Goal: Task Accomplishment & Management: Manage account settings

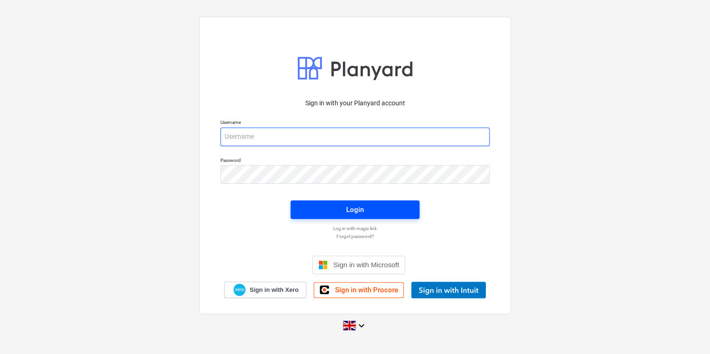
type input "[PERSON_NAME][EMAIL_ADDRESS][PERSON_NAME][DOMAIN_NAME]"
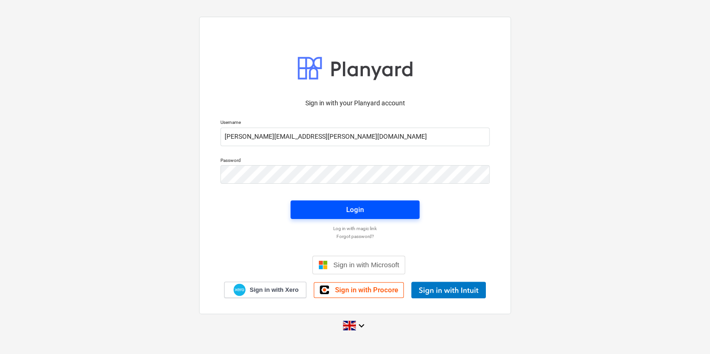
click at [336, 204] on span "Login" at bounding box center [355, 210] width 107 height 12
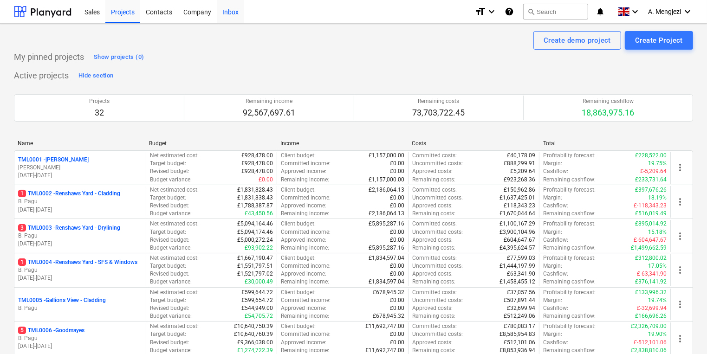
click at [227, 8] on div "Inbox" at bounding box center [230, 12] width 27 height 24
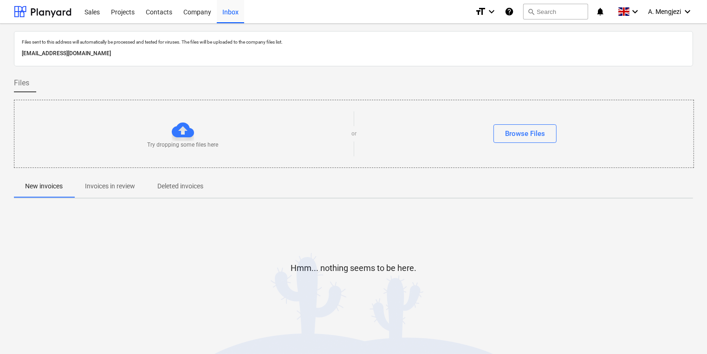
click at [117, 188] on p "Invoices in review" at bounding box center [110, 187] width 50 height 10
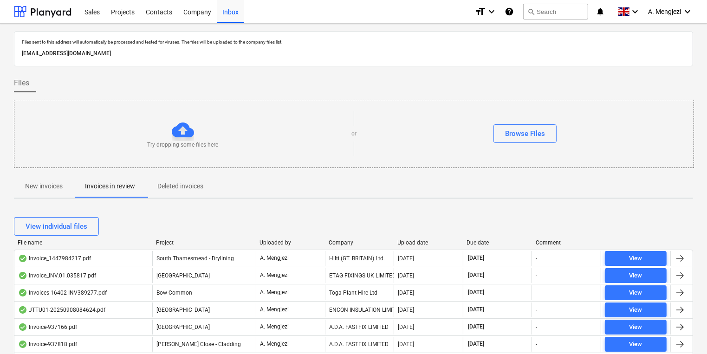
click at [174, 243] on div "Project" at bounding box center [204, 243] width 96 height 6
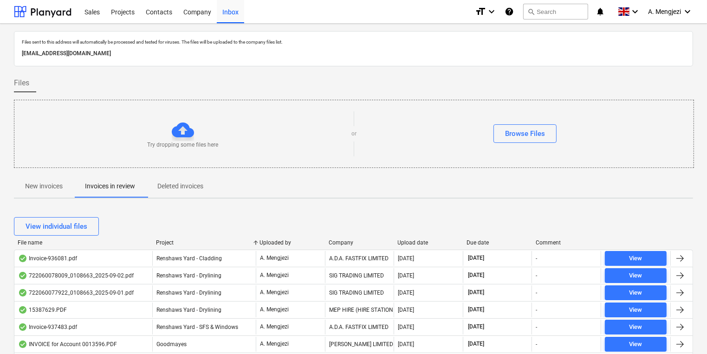
scroll to position [186, 0]
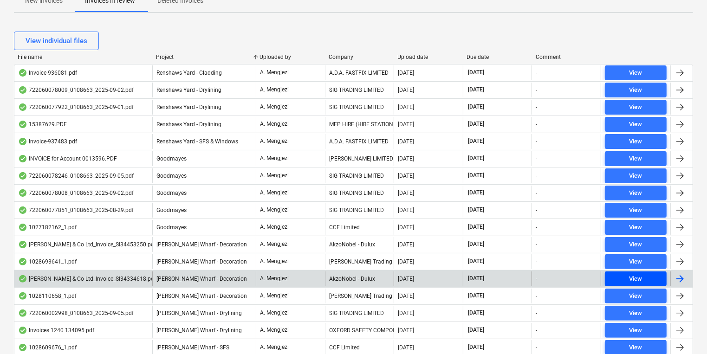
click at [638, 274] on div "View" at bounding box center [635, 279] width 13 height 11
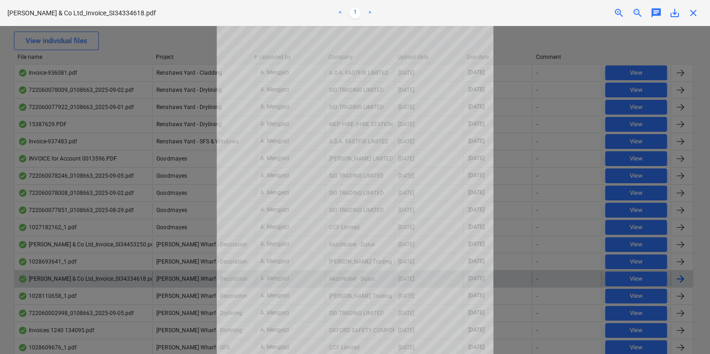
click at [694, 9] on span "close" at bounding box center [693, 12] width 11 height 11
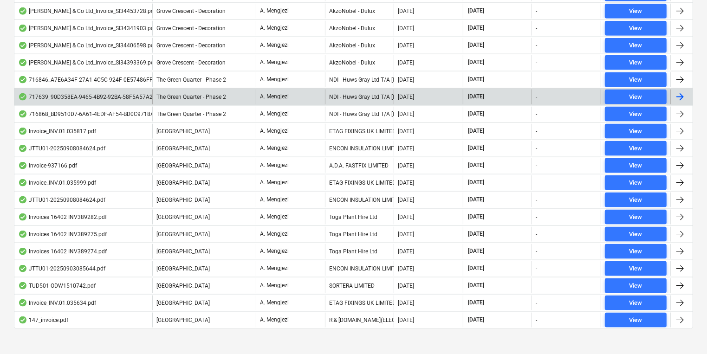
scroll to position [1075, 0]
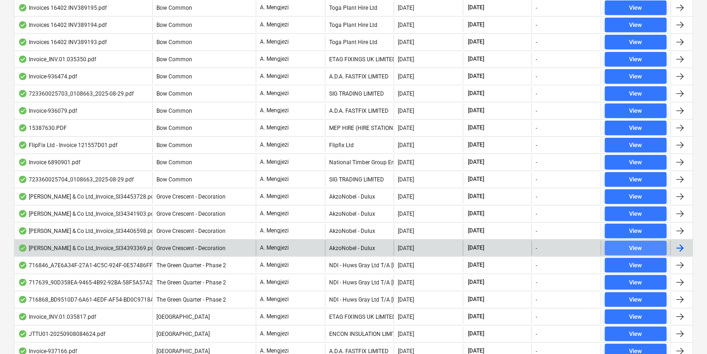
click at [657, 243] on span "View" at bounding box center [636, 248] width 54 height 11
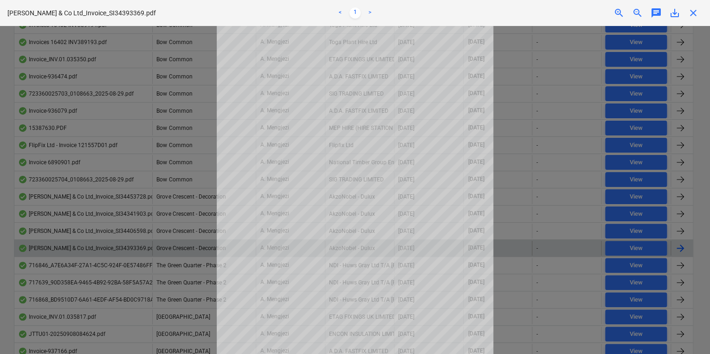
click at [695, 12] on span "close" at bounding box center [693, 12] width 11 height 11
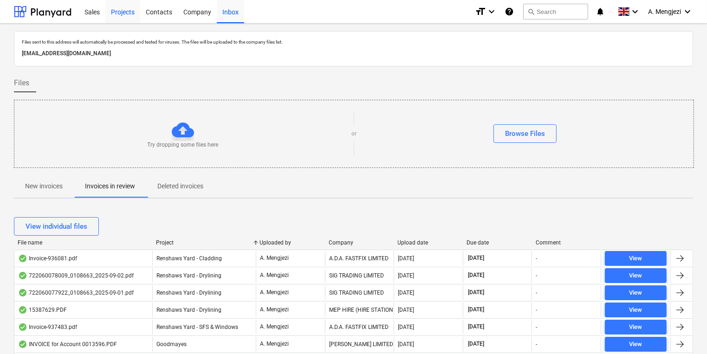
click at [123, 13] on div "Projects" at bounding box center [122, 12] width 35 height 24
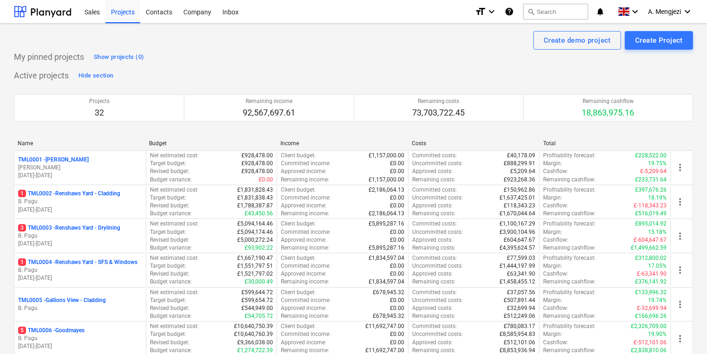
scroll to position [186, 0]
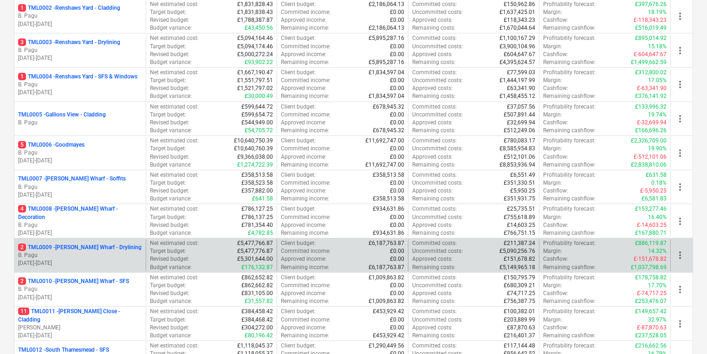
click at [88, 246] on p "2 TML0009 - [PERSON_NAME] Wharf - Drylining" at bounding box center [79, 248] width 123 height 8
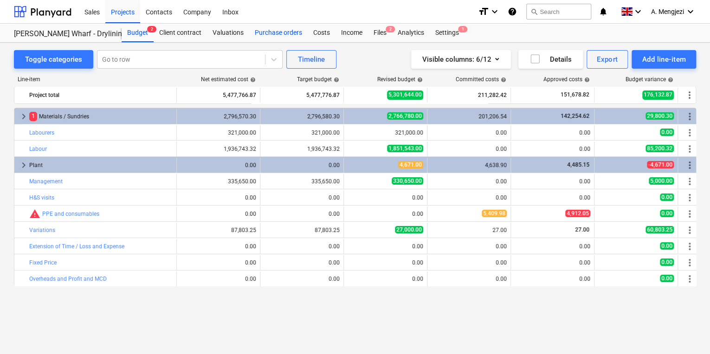
click at [279, 31] on div "Purchase orders" at bounding box center [278, 33] width 58 height 19
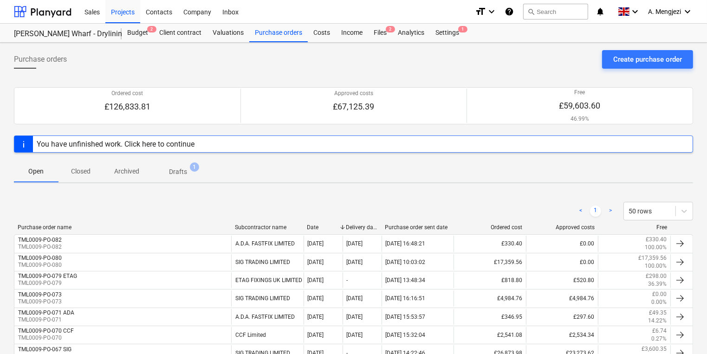
scroll to position [186, 0]
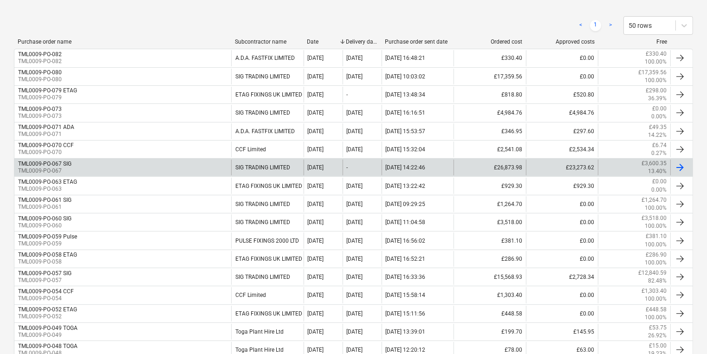
click at [142, 160] on div "TML0009-PO-067 SIG TML0009-PO-067" at bounding box center [122, 168] width 217 height 16
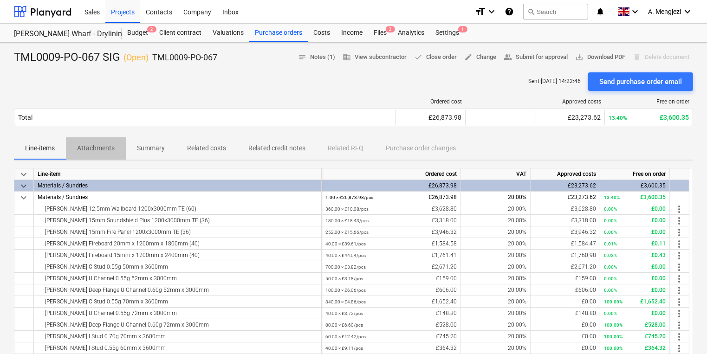
click at [91, 145] on p "Attachments" at bounding box center [96, 148] width 38 height 10
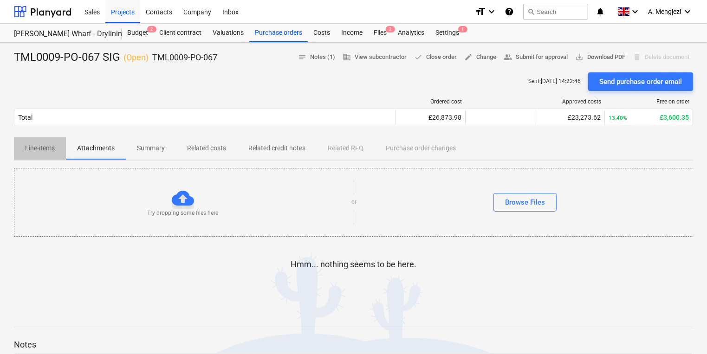
click at [29, 145] on p "Line-items" at bounding box center [40, 148] width 30 height 10
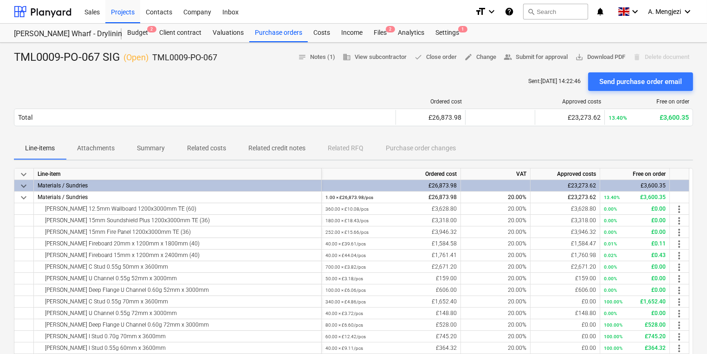
click at [106, 149] on p "Attachments" at bounding box center [96, 148] width 38 height 10
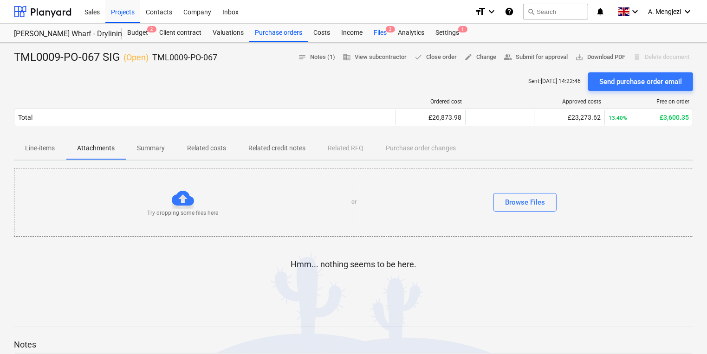
click at [381, 36] on div "Files 2" at bounding box center [380, 33] width 24 height 19
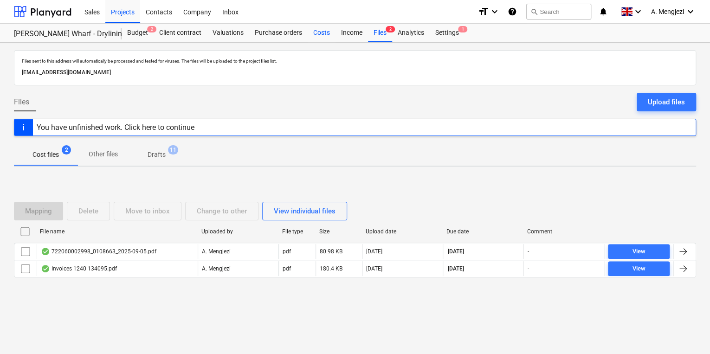
click at [327, 37] on div "Costs" at bounding box center [322, 33] width 28 height 19
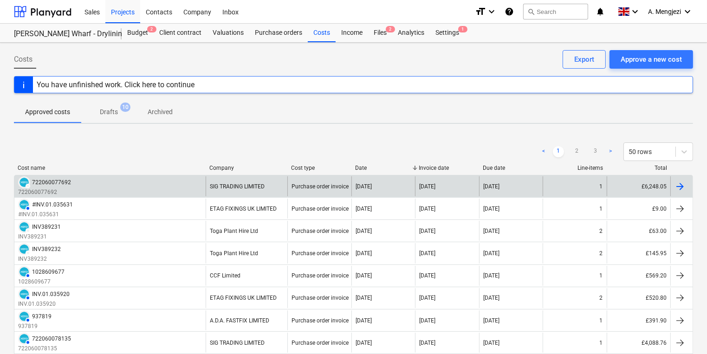
click at [113, 185] on div "DRAFT 722060077692 722060077692" at bounding box center [109, 186] width 191 height 20
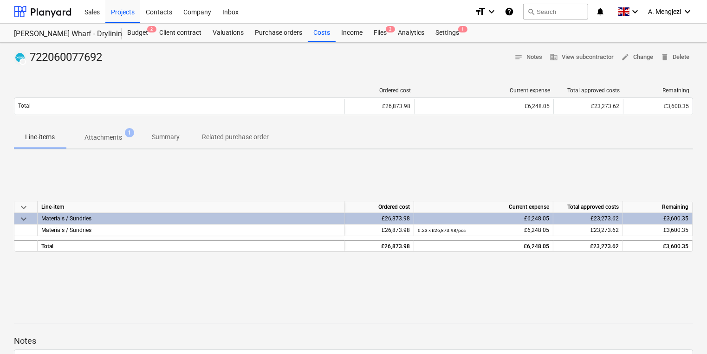
click at [95, 146] on button "Attachments 1" at bounding box center [103, 137] width 75 height 22
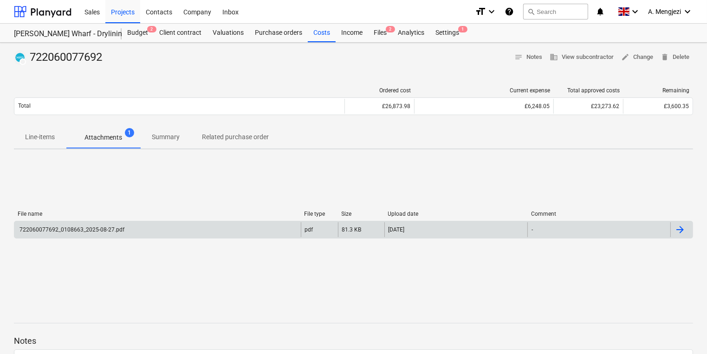
click at [171, 234] on div "722060077692_0108663_2025-08-27.pdf" at bounding box center [157, 229] width 286 height 15
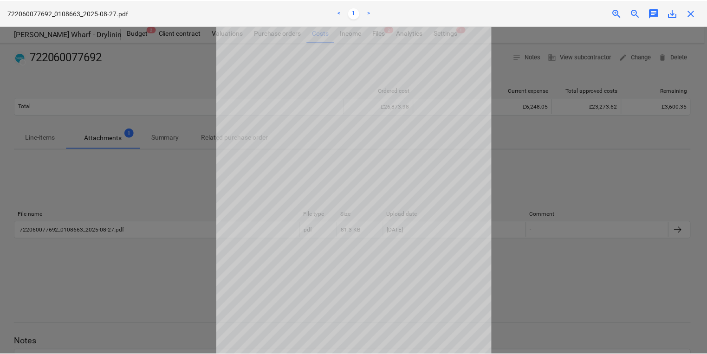
scroll to position [65, 0]
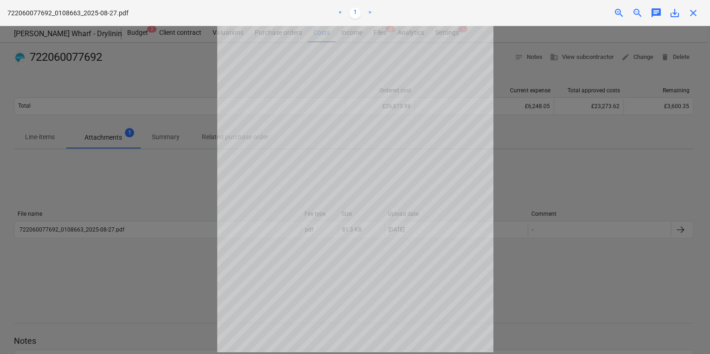
click at [694, 12] on span "close" at bounding box center [693, 12] width 11 height 11
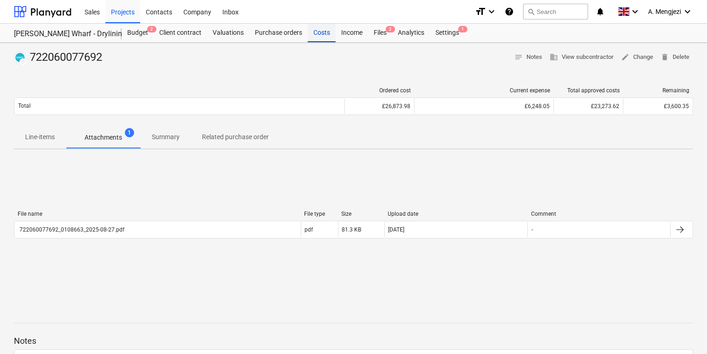
click at [318, 33] on div "Costs" at bounding box center [322, 33] width 28 height 19
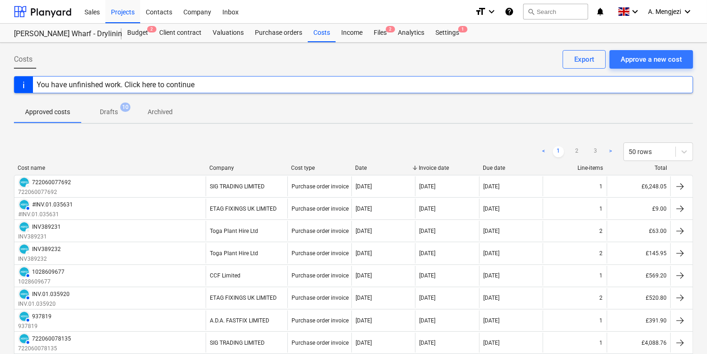
click at [22, 167] on div "Cost name" at bounding box center [110, 168] width 184 height 6
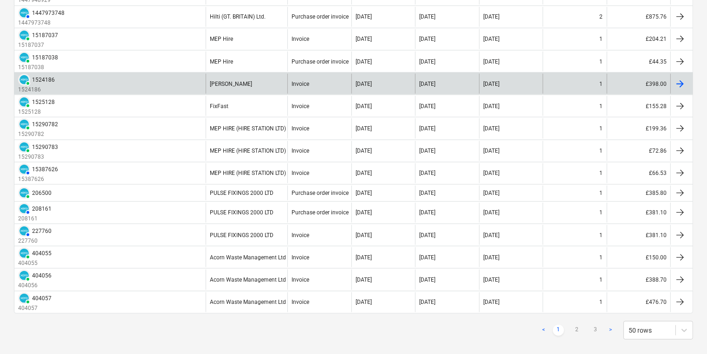
scroll to position [980, 0]
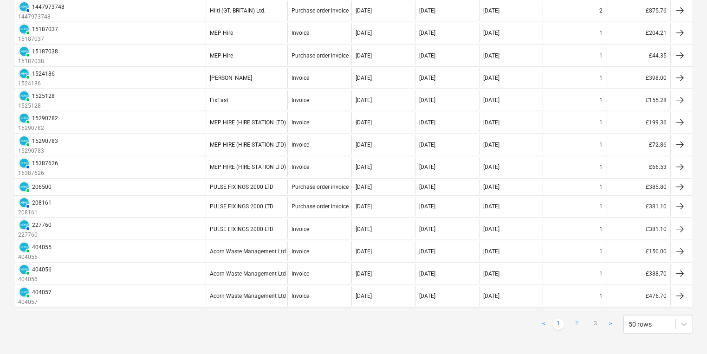
click at [574, 319] on link "2" at bounding box center [576, 324] width 11 height 11
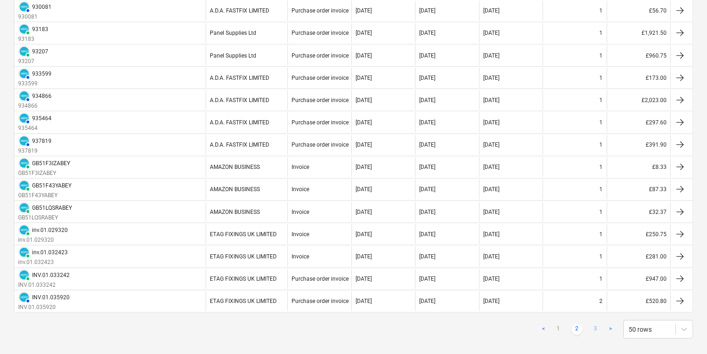
click at [596, 326] on link "3" at bounding box center [595, 329] width 11 height 11
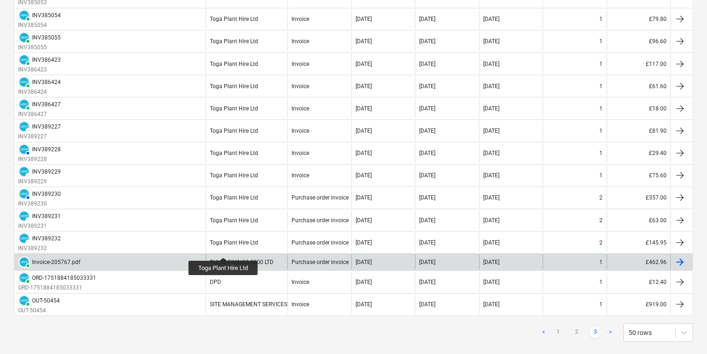
scroll to position [268, 0]
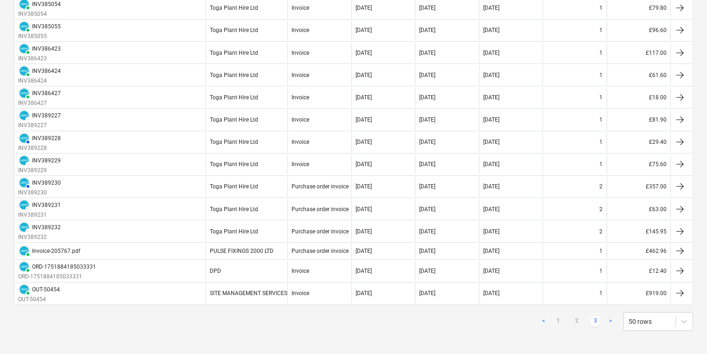
click at [609, 313] on div "< 1 2 3 > 50 rows" at bounding box center [615, 321] width 155 height 19
click at [611, 316] on link ">" at bounding box center [610, 321] width 11 height 11
click at [611, 318] on link ">" at bounding box center [610, 321] width 11 height 11
click at [580, 318] on link "2" at bounding box center [576, 321] width 11 height 11
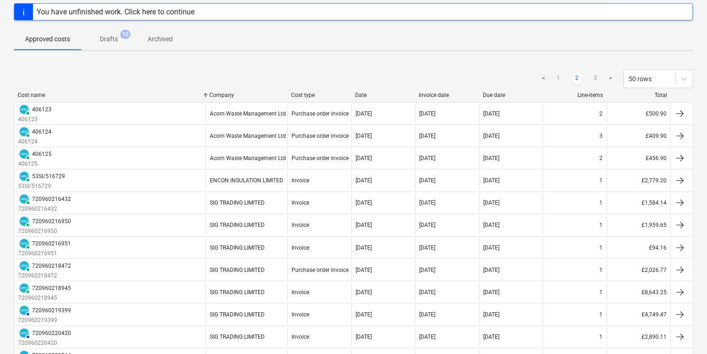
scroll to position [0, 0]
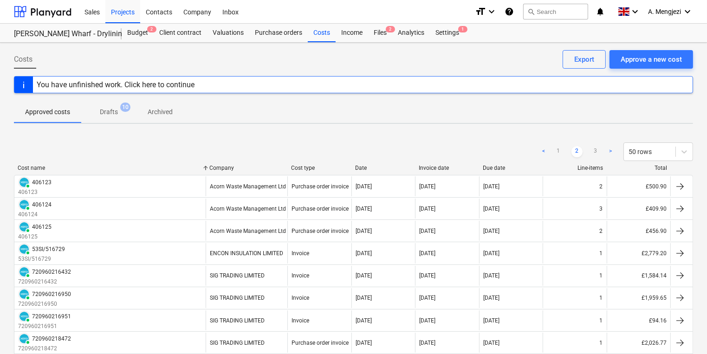
click at [370, 166] on div "Date" at bounding box center [383, 168] width 57 height 6
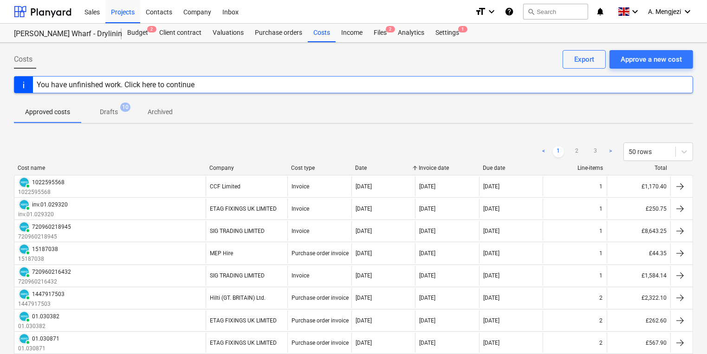
click at [369, 165] on div "Date" at bounding box center [383, 168] width 57 height 6
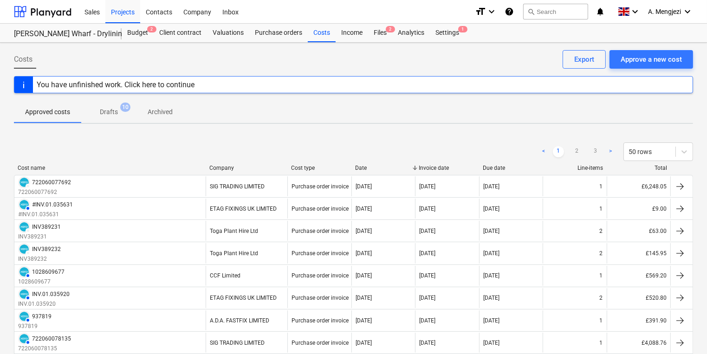
click at [442, 165] on div "Invoice date" at bounding box center [447, 168] width 57 height 6
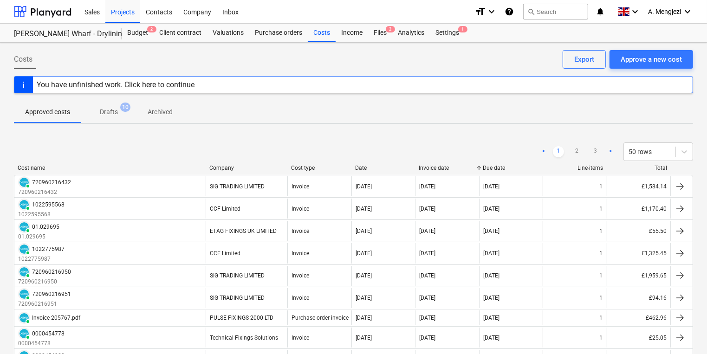
click at [446, 169] on div "Invoice date" at bounding box center [447, 168] width 57 height 6
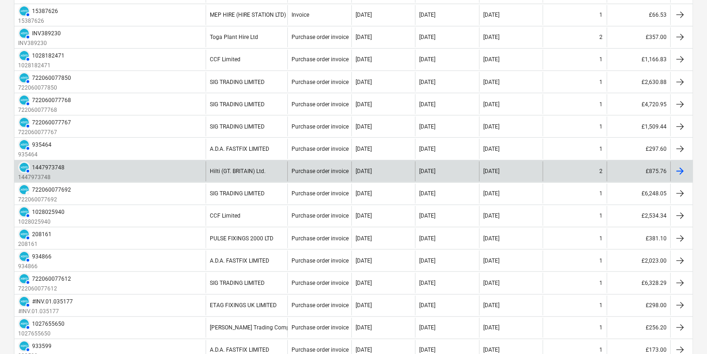
scroll to position [524, 0]
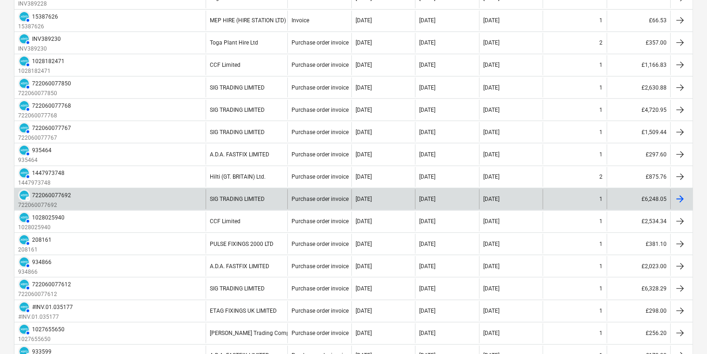
click at [499, 196] on div "[DATE]" at bounding box center [491, 199] width 16 height 6
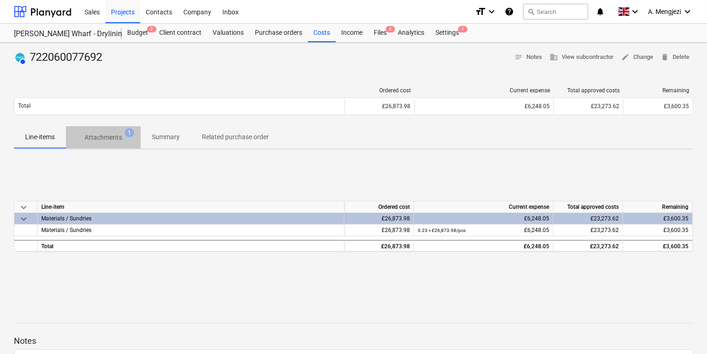
click at [104, 140] on p "Attachments" at bounding box center [103, 138] width 38 height 10
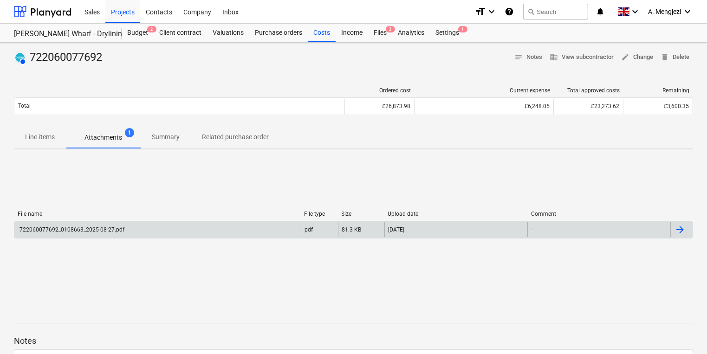
click at [127, 227] on div "722060077692_0108663_2025-08-27.pdf" at bounding box center [157, 229] width 286 height 15
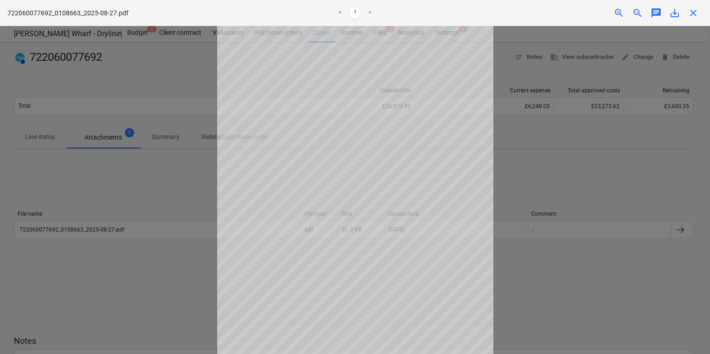
click at [695, 14] on span "close" at bounding box center [693, 12] width 11 height 11
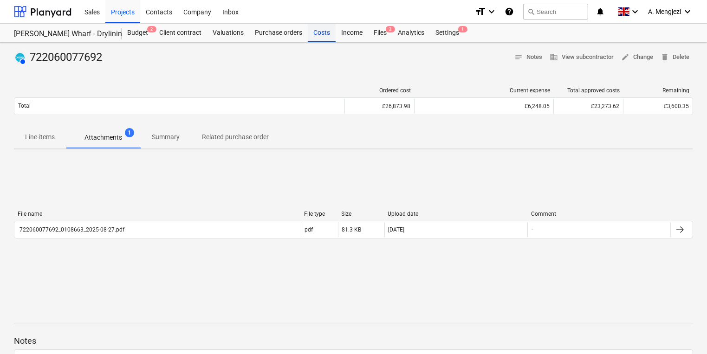
click at [316, 29] on div "Costs" at bounding box center [322, 33] width 28 height 19
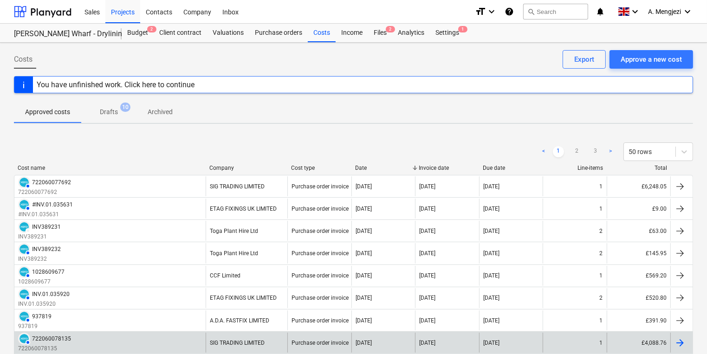
click at [429, 336] on div "[DATE]" at bounding box center [447, 343] width 64 height 20
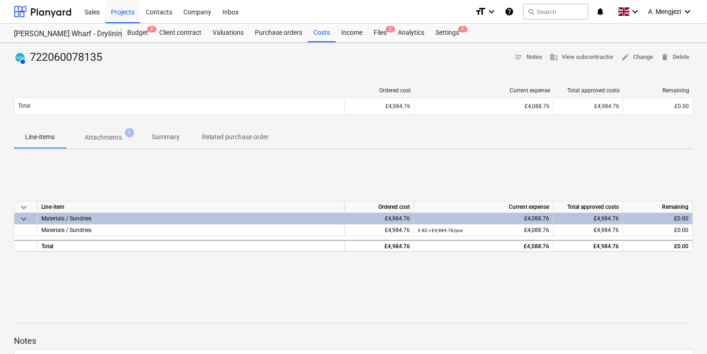
click at [98, 138] on p "Attachments" at bounding box center [103, 138] width 38 height 10
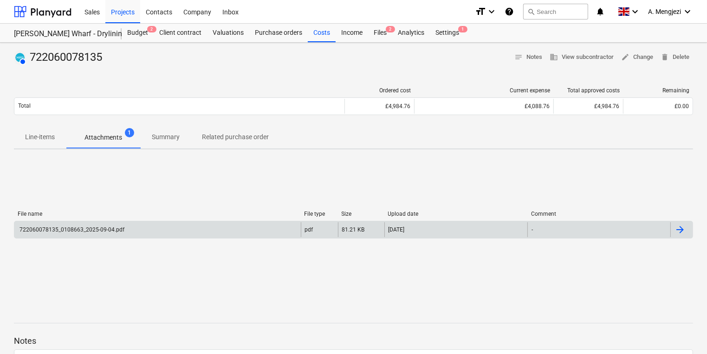
click at [193, 226] on div "722060078135_0108663_2025-09-04.pdf" at bounding box center [157, 229] width 286 height 15
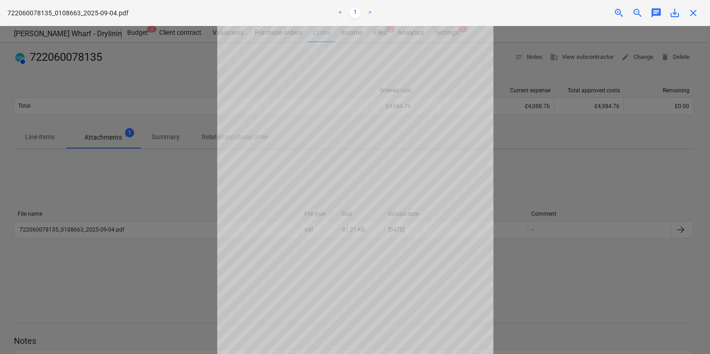
click at [696, 15] on span "close" at bounding box center [693, 12] width 11 height 11
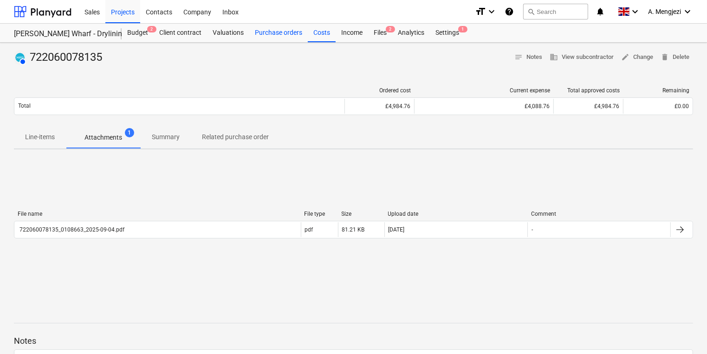
click at [284, 36] on div "Purchase orders" at bounding box center [278, 33] width 58 height 19
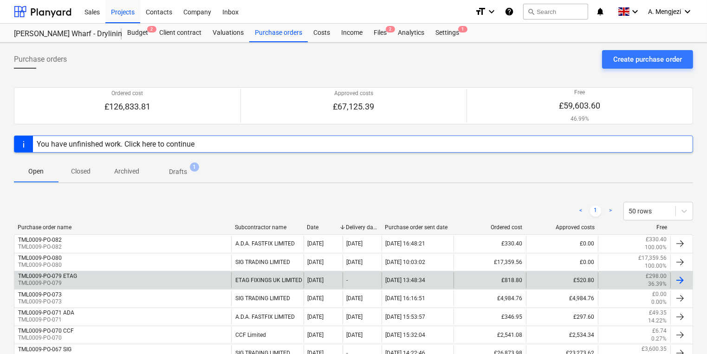
scroll to position [186, 0]
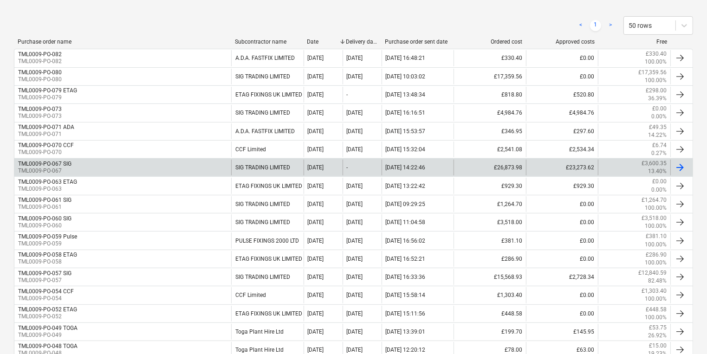
click at [149, 162] on div "TML0009-PO-067 SIG TML0009-PO-067" at bounding box center [122, 168] width 217 height 16
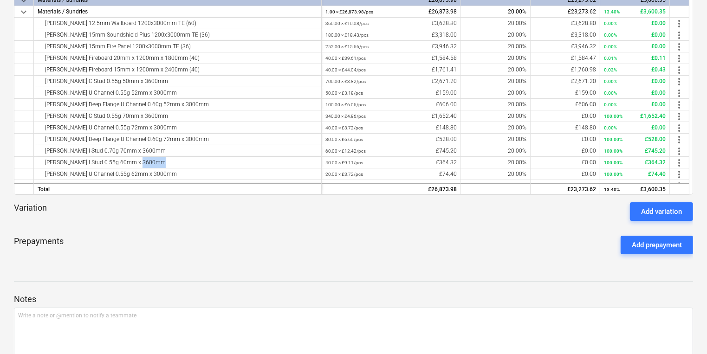
click at [149, 162] on div "[PERSON_NAME] I Stud 0.55g 60mm x 3600mm" at bounding box center [178, 162] width 280 height 11
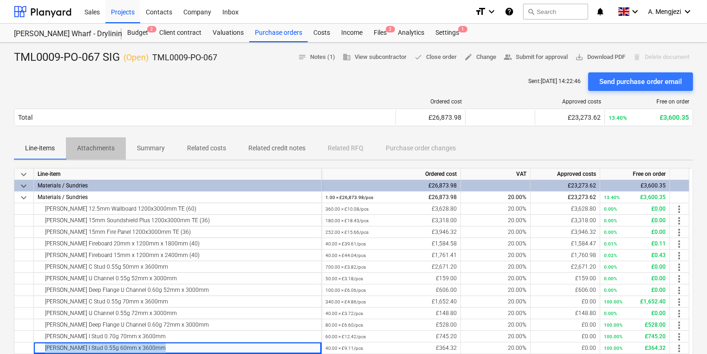
click at [100, 143] on p "Attachments" at bounding box center [96, 148] width 38 height 10
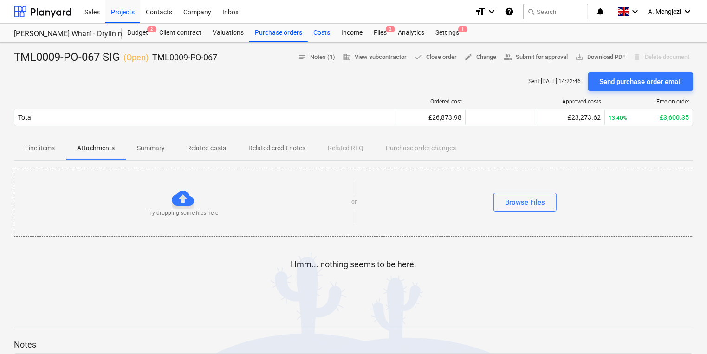
click at [323, 32] on div "Costs" at bounding box center [322, 33] width 28 height 19
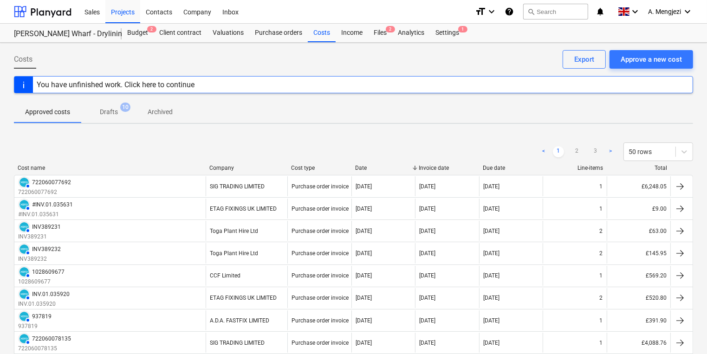
click at [440, 165] on div "Invoice date" at bounding box center [447, 168] width 57 height 6
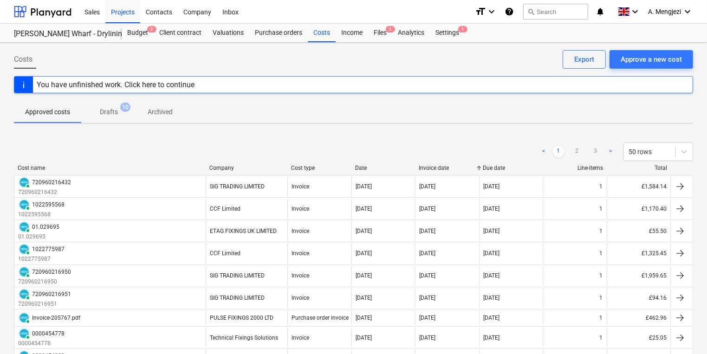
click at [444, 165] on div "Invoice date" at bounding box center [447, 168] width 57 height 6
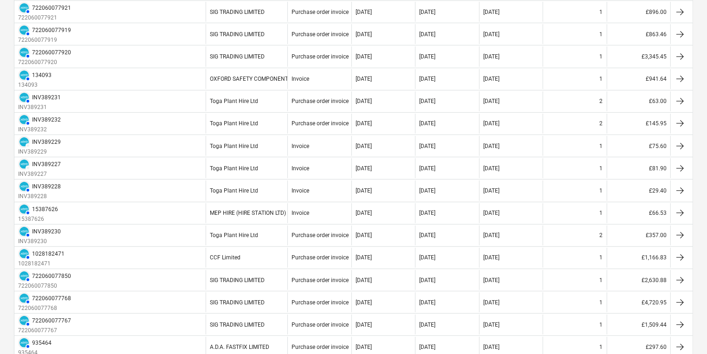
scroll to position [341, 0]
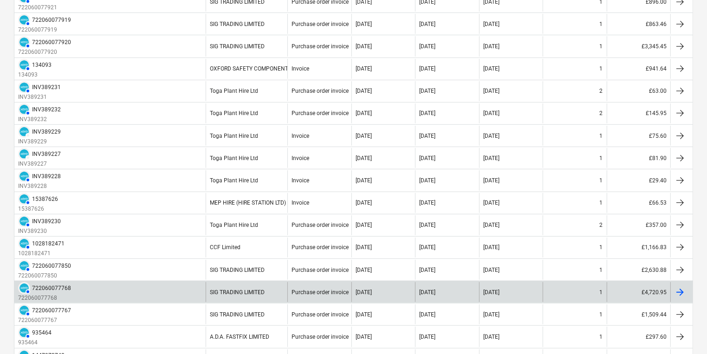
click at [568, 286] on div "1" at bounding box center [575, 292] width 64 height 20
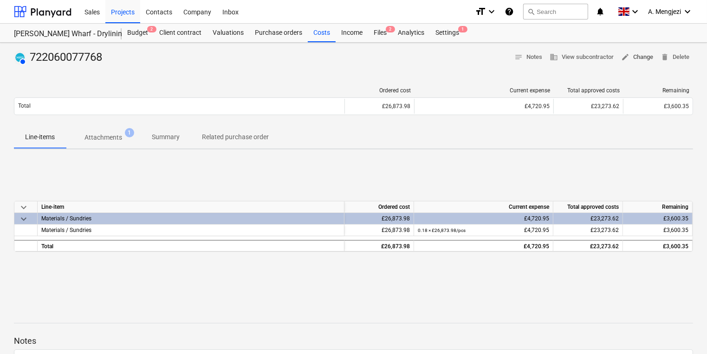
click at [644, 59] on span "edit Change" at bounding box center [637, 57] width 32 height 11
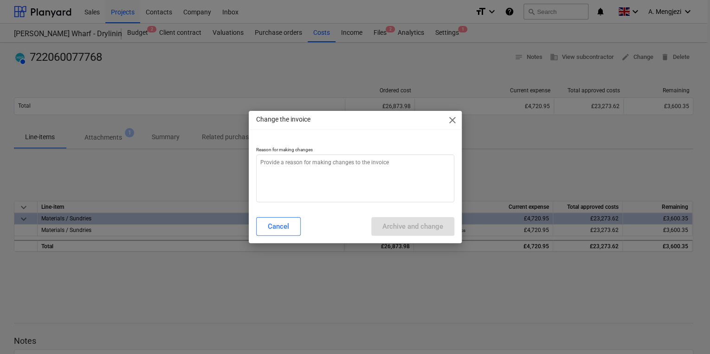
type textarea "x"
click at [335, 168] on textarea at bounding box center [355, 179] width 198 height 48
type textarea "e"
type textarea "x"
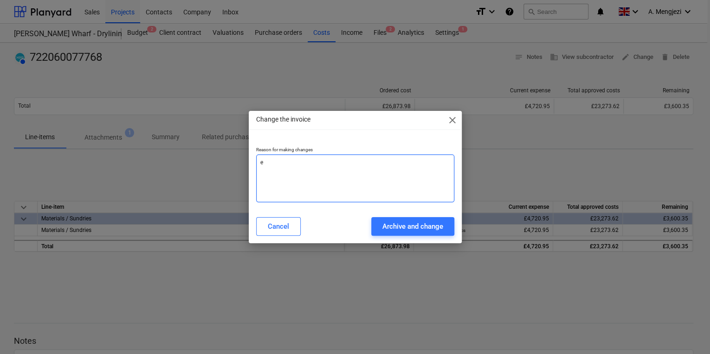
type textarea "er"
type textarea "x"
type textarea "err"
type textarea "x"
type textarea "erro"
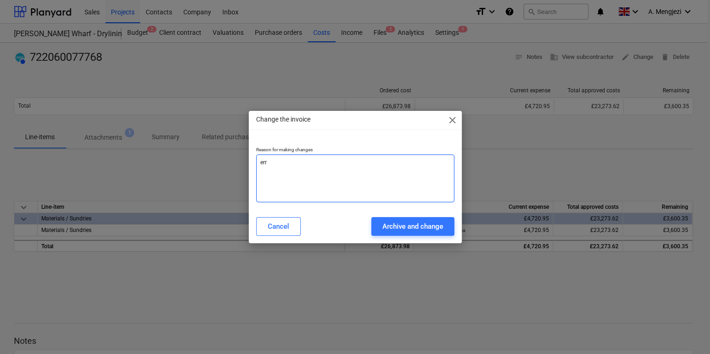
type textarea "x"
type textarea "error"
type textarea "x"
type textarea "error"
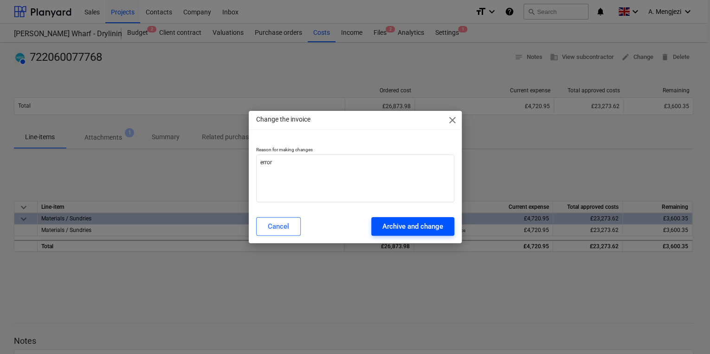
click at [412, 227] on div "Archive and change" at bounding box center [412, 226] width 61 height 12
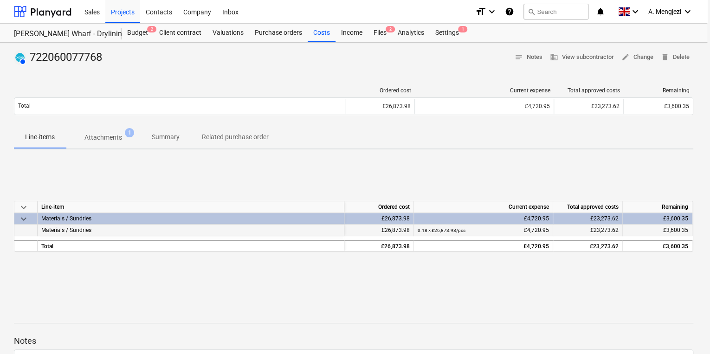
type textarea "x"
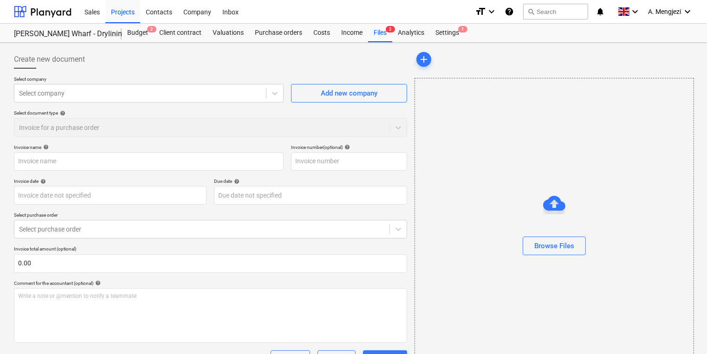
type input "722060077768"
type input "[DATE]"
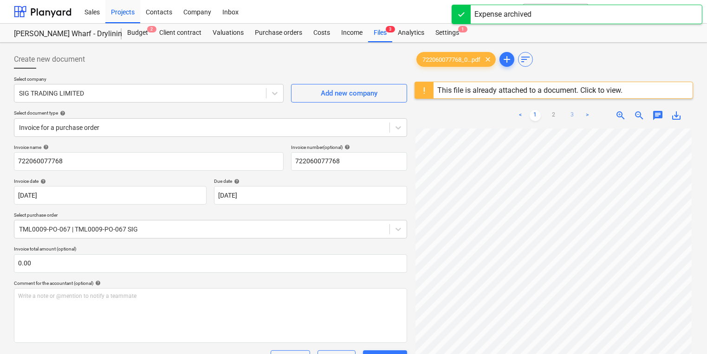
click at [572, 115] on link "3" at bounding box center [572, 115] width 11 height 11
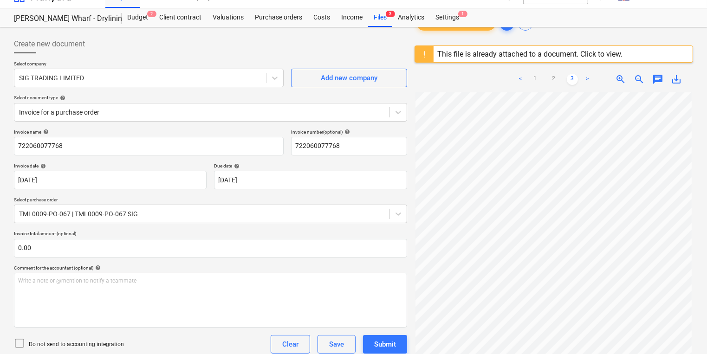
scroll to position [7, 0]
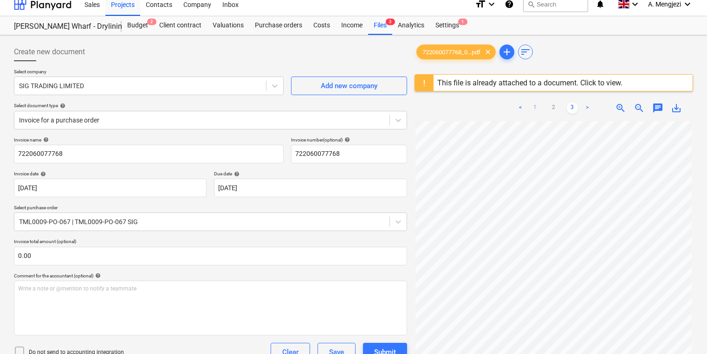
click at [535, 108] on link "1" at bounding box center [535, 108] width 11 height 11
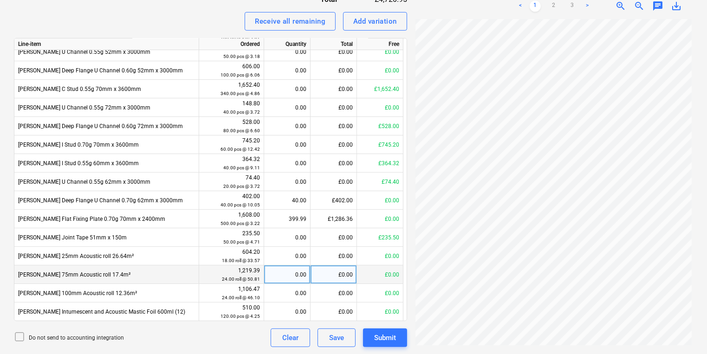
scroll to position [0, 0]
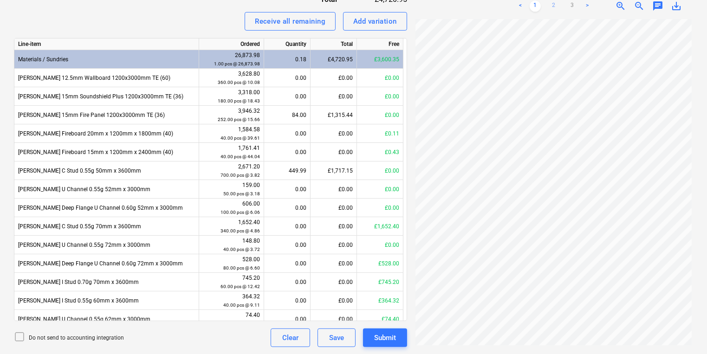
click at [552, 6] on link "2" at bounding box center [553, 5] width 11 height 11
click at [536, 7] on link "1" at bounding box center [535, 5] width 11 height 11
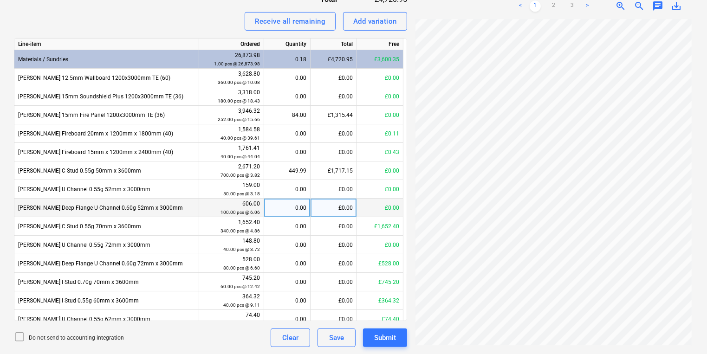
click at [288, 209] on div "0.00" at bounding box center [287, 208] width 39 height 19
type input "40"
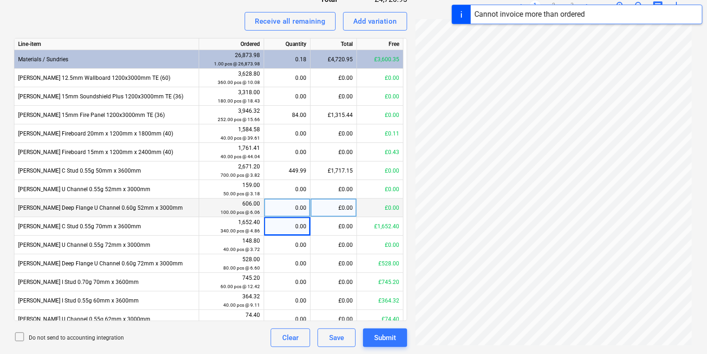
click at [288, 209] on div "0.00" at bounding box center [287, 208] width 39 height 19
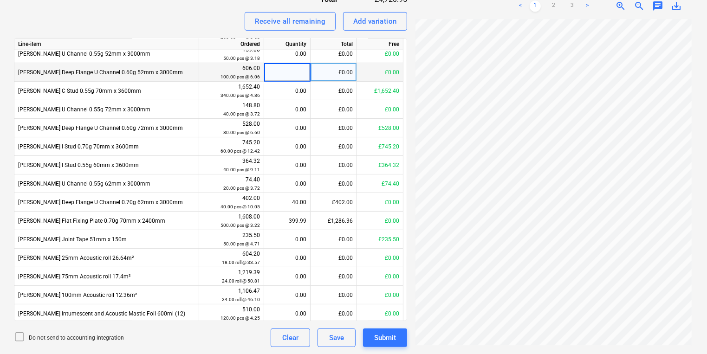
scroll to position [137, 0]
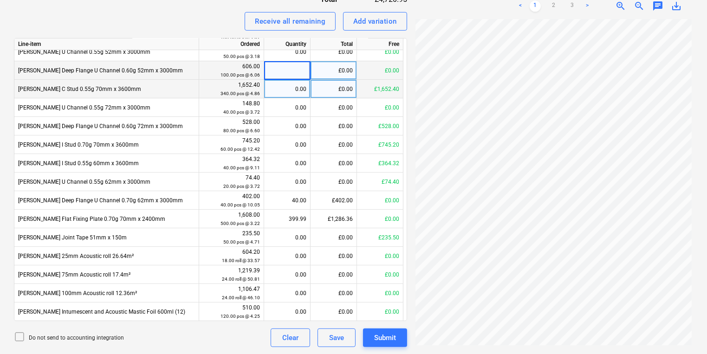
click at [303, 89] on div "0.00" at bounding box center [287, 89] width 39 height 19
click at [555, 4] on link "2" at bounding box center [553, 5] width 11 height 11
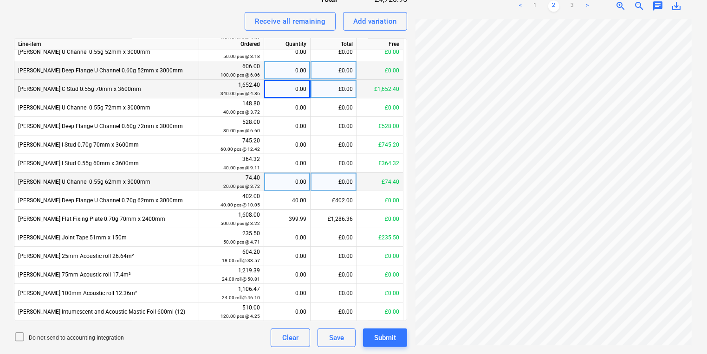
click at [276, 180] on div "0.00" at bounding box center [287, 182] width 39 height 19
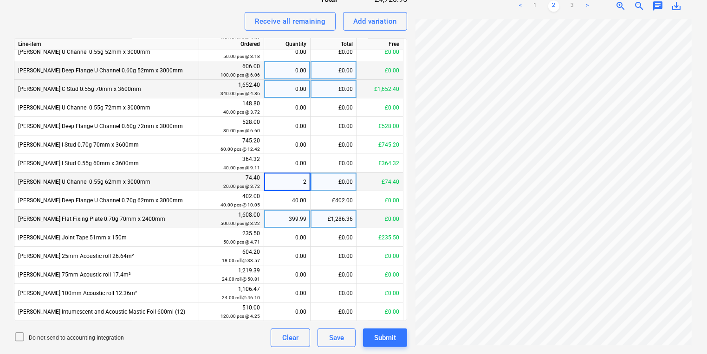
type input "20"
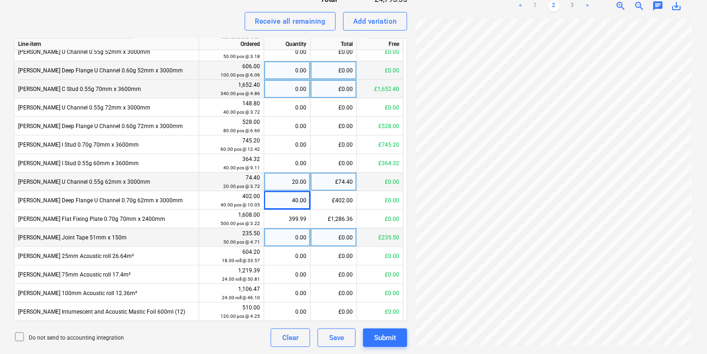
click at [340, 236] on div "£0.00" at bounding box center [334, 237] width 46 height 19
type input "4"
type input "216.56"
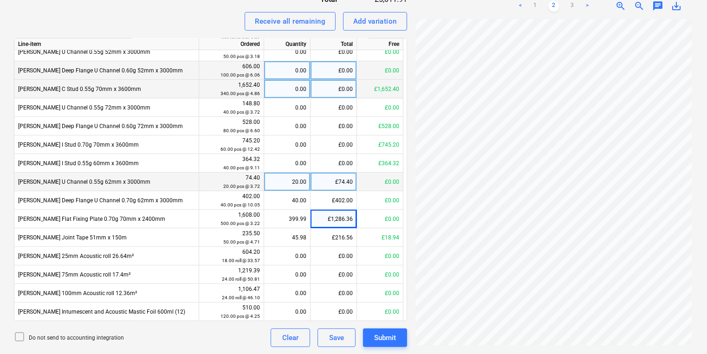
click at [325, 88] on div "£0.00" at bounding box center [334, 89] width 46 height 19
type input "1652.30"
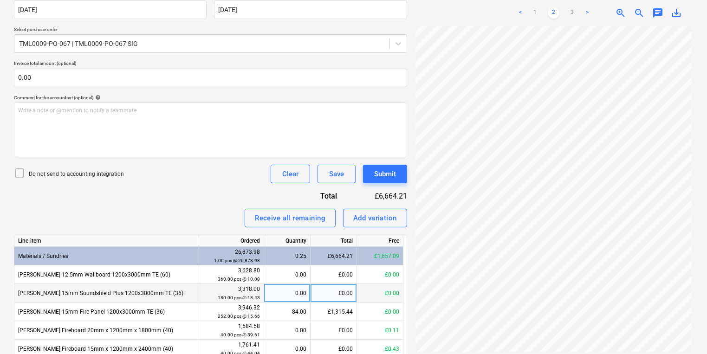
scroll to position [371, 0]
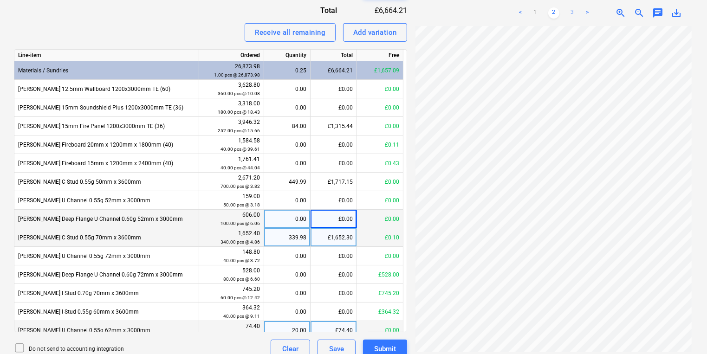
click at [574, 15] on link "3" at bounding box center [572, 12] width 11 height 11
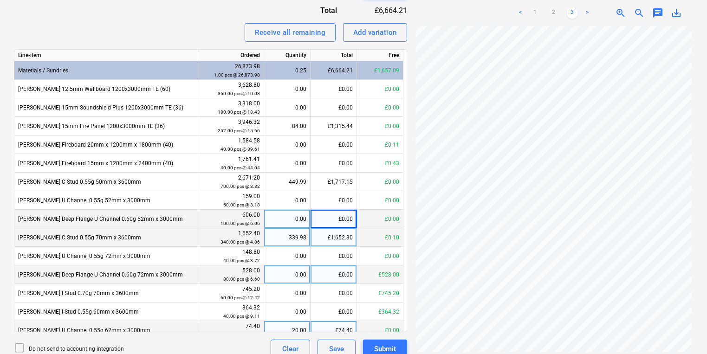
click at [345, 274] on div "£0.00" at bounding box center [334, 275] width 46 height 19
type input "527.94"
click at [555, 10] on link "2" at bounding box center [553, 12] width 11 height 11
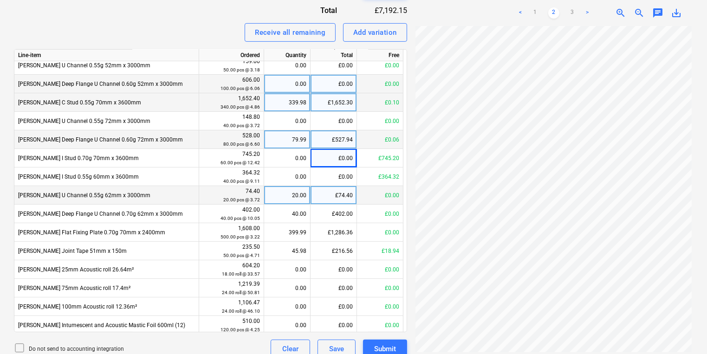
scroll to position [137, 0]
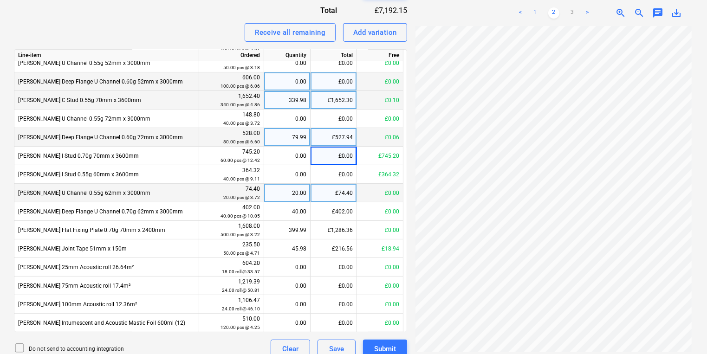
click at [535, 14] on link "1" at bounding box center [535, 12] width 11 height 11
click at [554, 13] on link "2" at bounding box center [553, 12] width 11 height 11
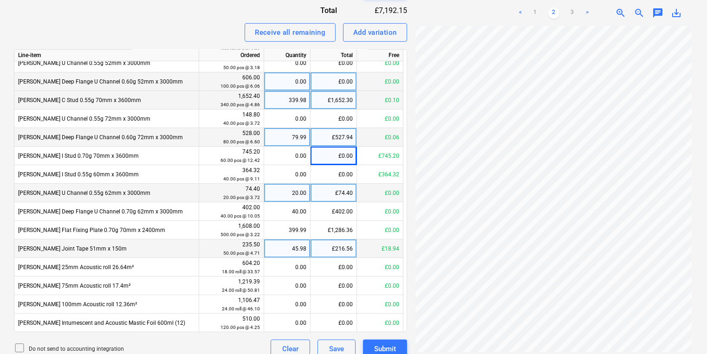
click at [301, 245] on div "45.98" at bounding box center [287, 249] width 39 height 19
type input "50"
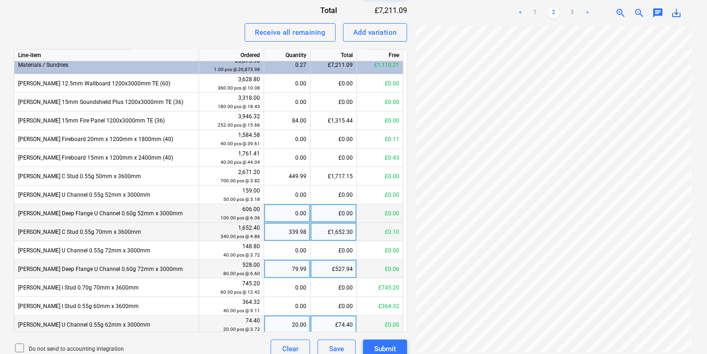
scroll to position [0, 0]
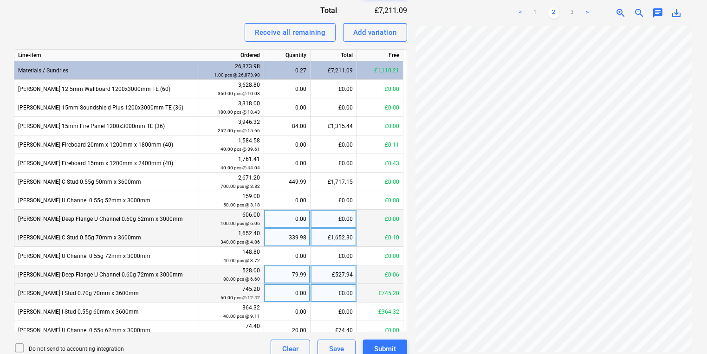
click at [332, 293] on div "£0.00" at bounding box center [334, 293] width 46 height 19
type input "745.17"
click at [570, 13] on link "3" at bounding box center [572, 12] width 11 height 11
click at [554, 13] on link "2" at bounding box center [553, 12] width 11 height 11
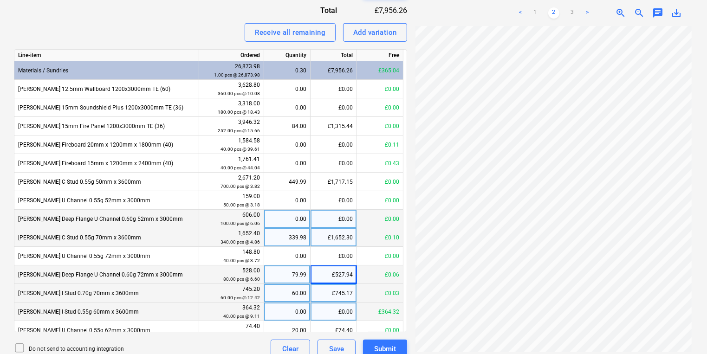
click at [349, 313] on div "£0.00" at bounding box center [334, 312] width 46 height 19
type input "364.31"
click at [572, 12] on link "3" at bounding box center [572, 12] width 11 height 11
click at [340, 311] on div "£364.31" at bounding box center [334, 312] width 46 height 19
click at [352, 314] on input "364.31" at bounding box center [334, 312] width 46 height 18
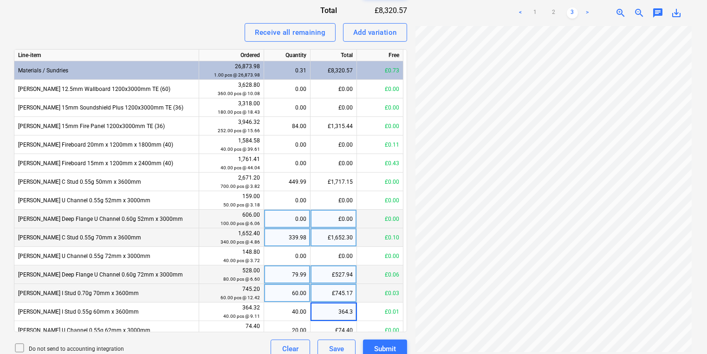
type input "364.30"
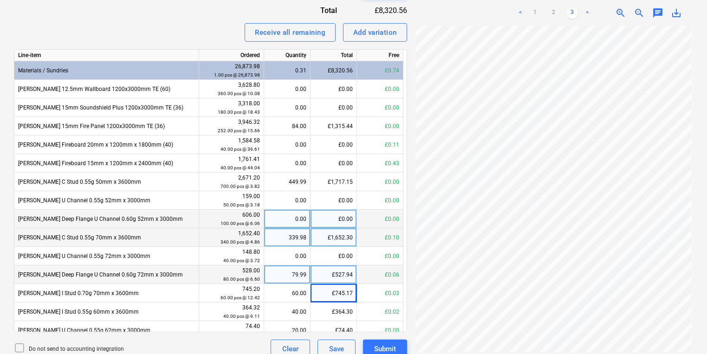
scroll to position [186, 0]
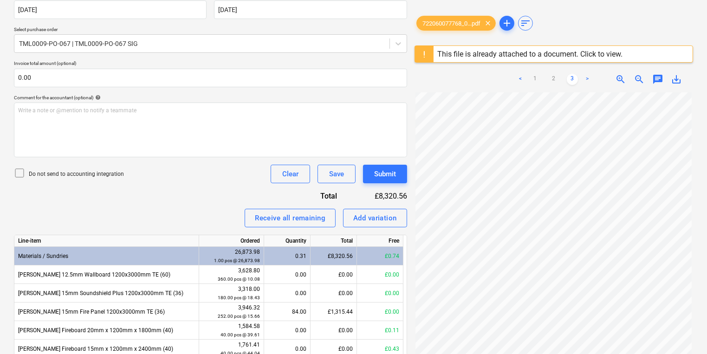
click at [20, 171] on icon at bounding box center [19, 173] width 11 height 11
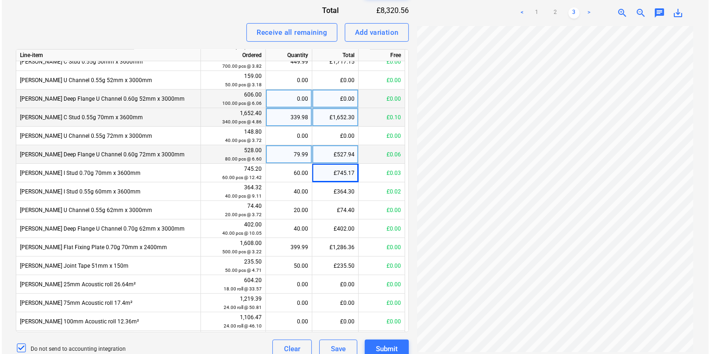
scroll to position [137, 0]
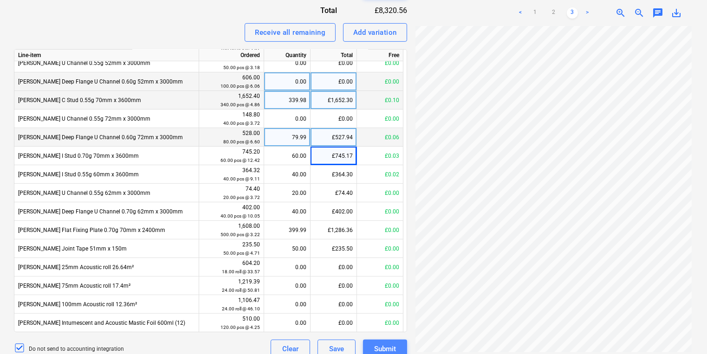
click at [387, 349] on div "Submit" at bounding box center [385, 349] width 22 height 12
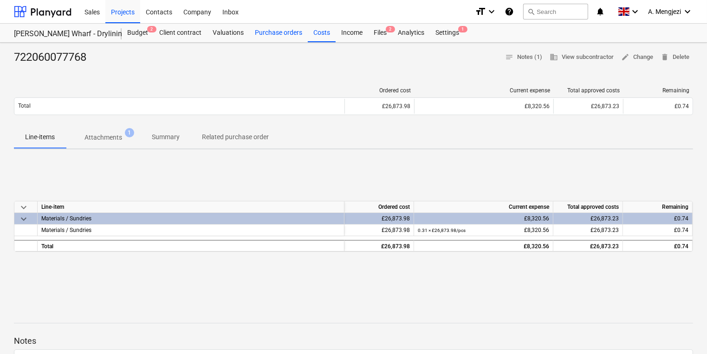
click at [261, 33] on div "Purchase orders" at bounding box center [278, 33] width 58 height 19
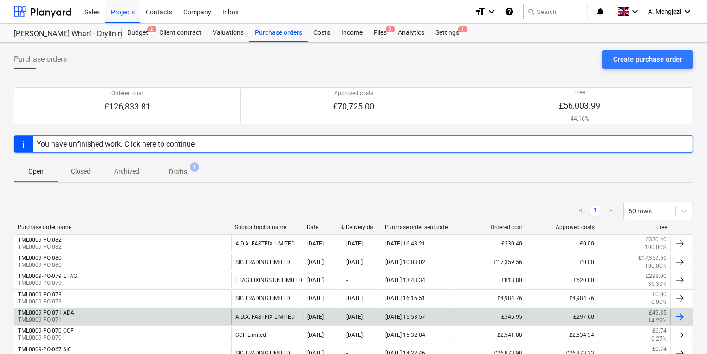
scroll to position [186, 0]
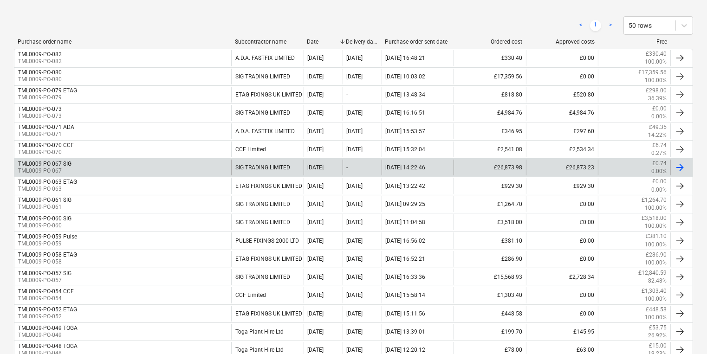
click at [104, 162] on div "TML0009-PO-067 SIG TML0009-PO-067" at bounding box center [122, 168] width 217 height 16
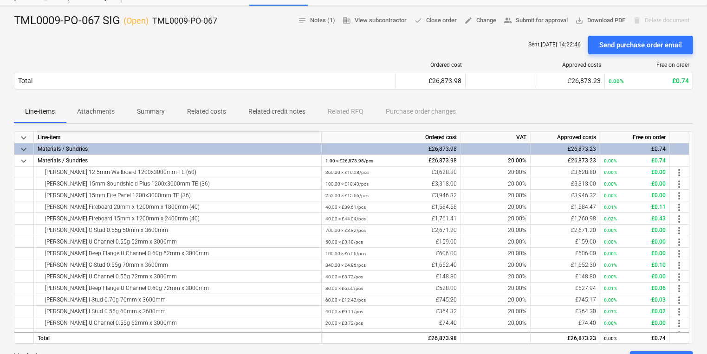
scroll to position [6, 0]
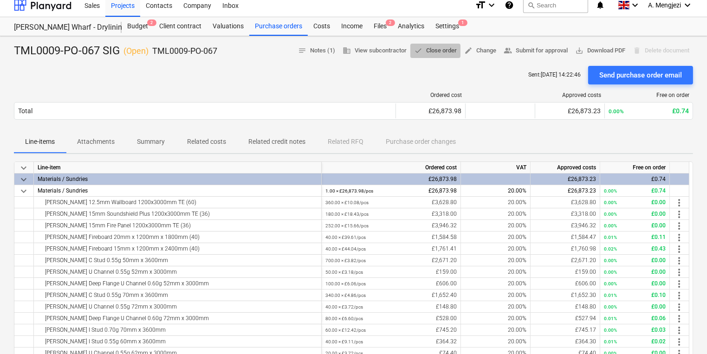
click at [429, 47] on span "done Close order" at bounding box center [435, 50] width 43 height 11
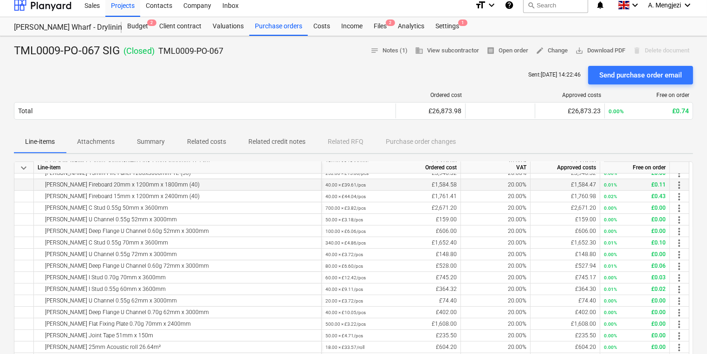
scroll to position [78, 0]
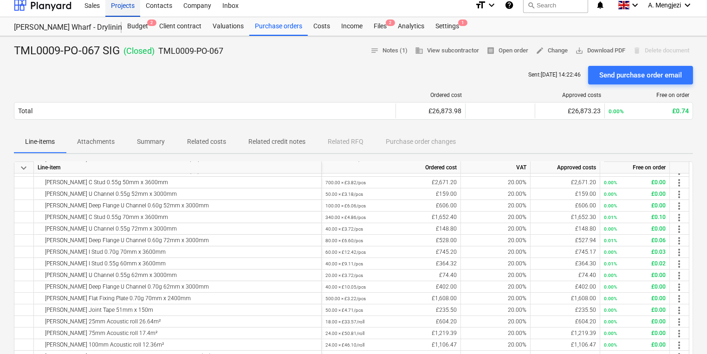
click at [132, 6] on div "Projects" at bounding box center [122, 5] width 35 height 24
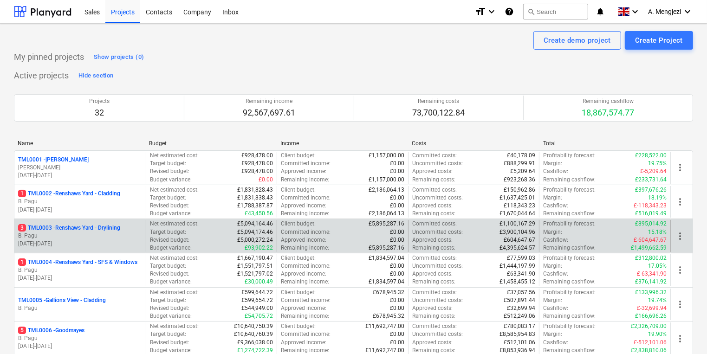
scroll to position [186, 0]
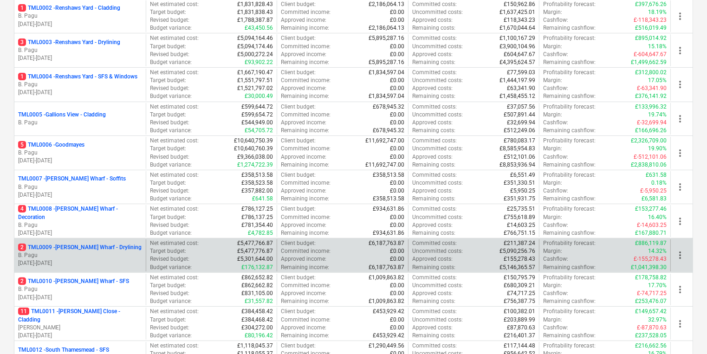
click at [92, 254] on p "B. Pagu" at bounding box center [80, 256] width 124 height 8
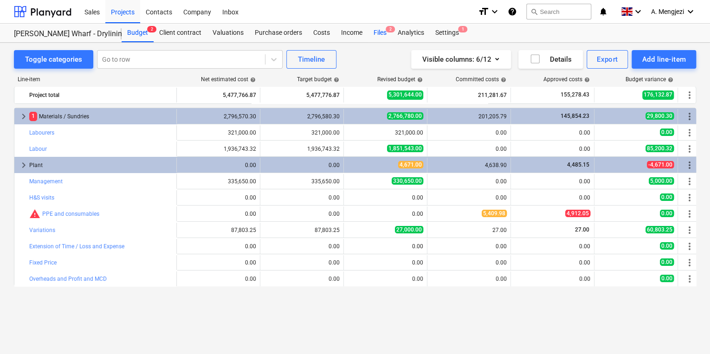
click at [386, 32] on div "Files 2" at bounding box center [380, 33] width 24 height 19
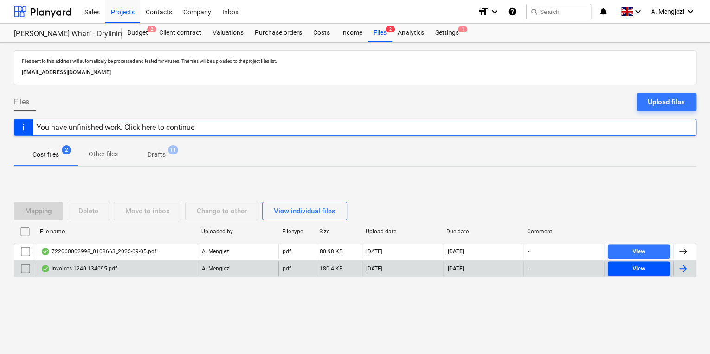
click at [626, 270] on span "View" at bounding box center [639, 269] width 54 height 11
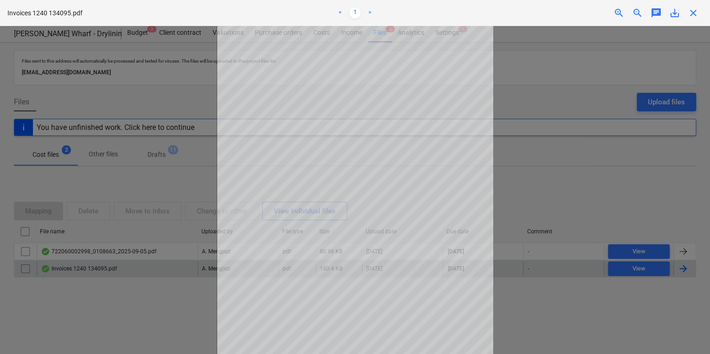
click at [696, 11] on span "close" at bounding box center [693, 12] width 11 height 11
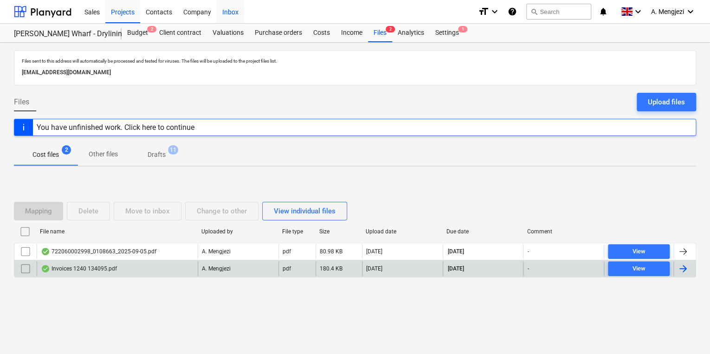
click at [232, 13] on div "Inbox" at bounding box center [230, 12] width 27 height 24
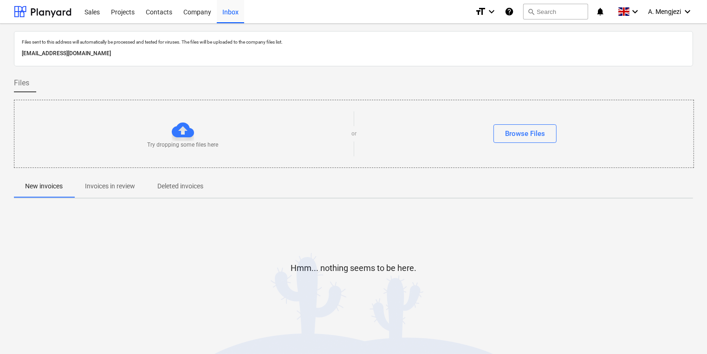
click at [103, 185] on p "Invoices in review" at bounding box center [110, 187] width 50 height 10
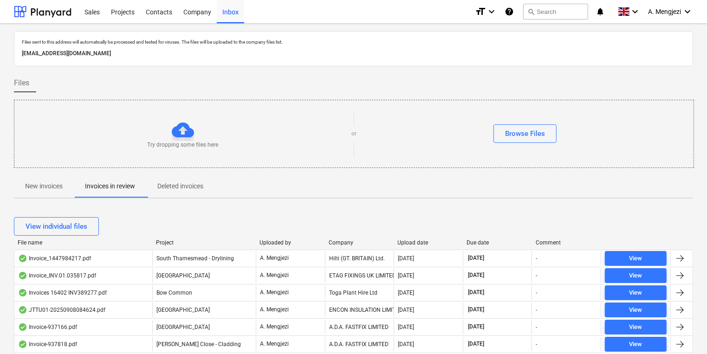
click at [344, 242] on div "Company" at bounding box center [360, 243] width 62 height 6
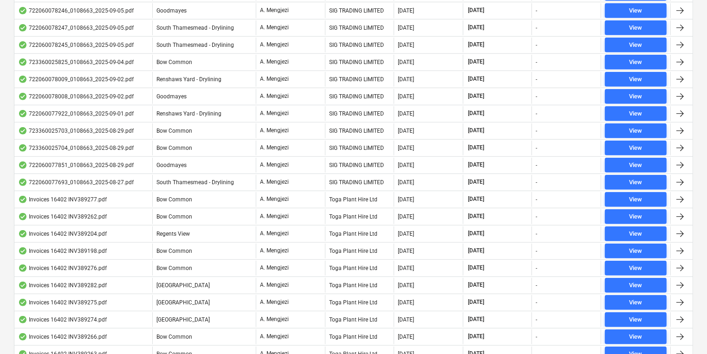
scroll to position [743, 0]
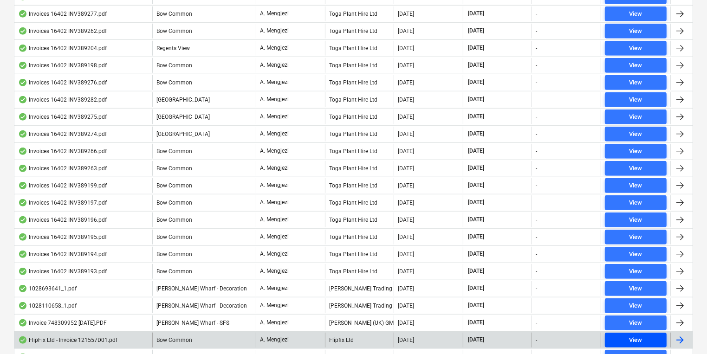
click at [644, 335] on span "View" at bounding box center [636, 340] width 54 height 11
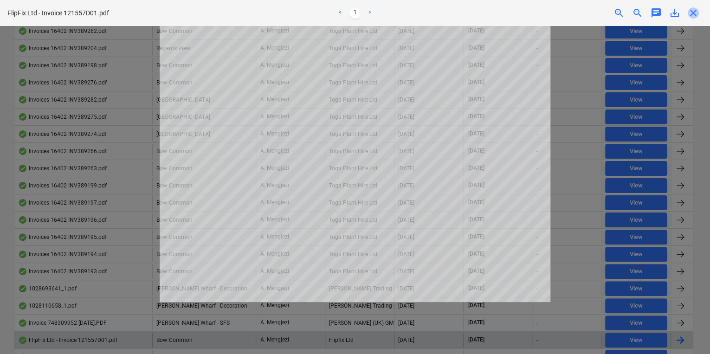
click at [697, 11] on span "close" at bounding box center [693, 12] width 11 height 11
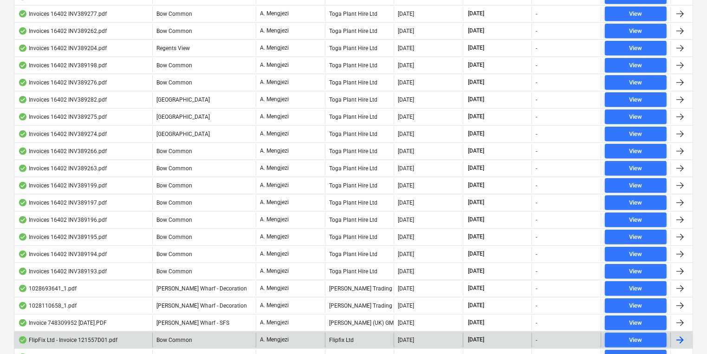
scroll to position [812, 0]
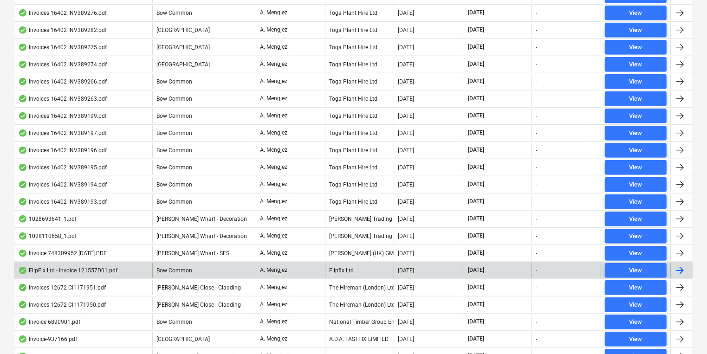
click at [686, 264] on div at bounding box center [681, 270] width 22 height 15
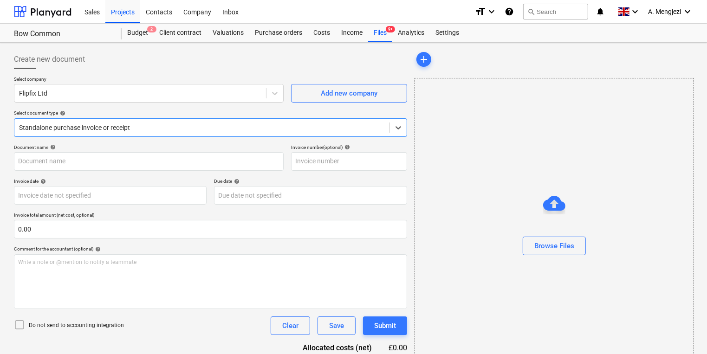
type input "121557D01"
type input "[DATE]"
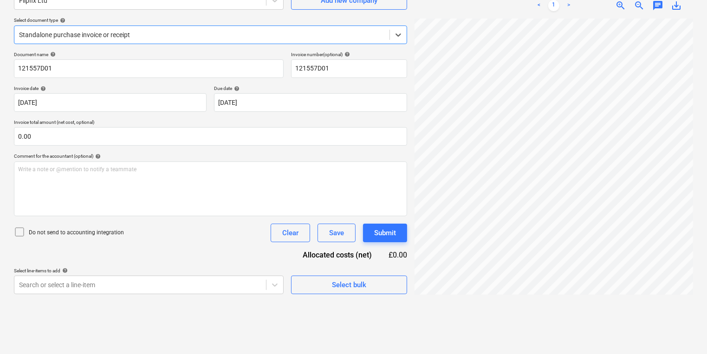
scroll to position [0, 117]
click at [117, 27] on div "Standalone purchase invoice or receipt" at bounding box center [210, 35] width 393 height 19
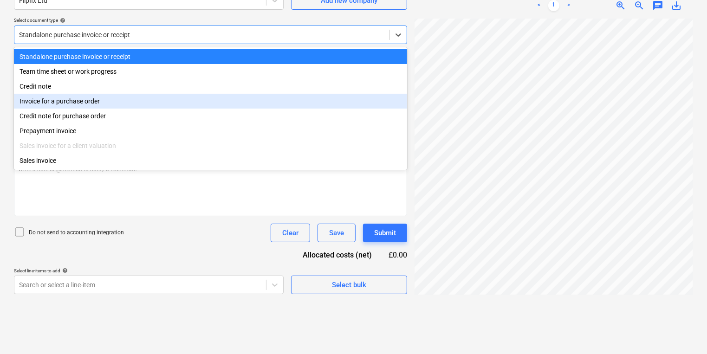
click at [101, 98] on div "Invoice for a purchase order" at bounding box center [210, 101] width 393 height 15
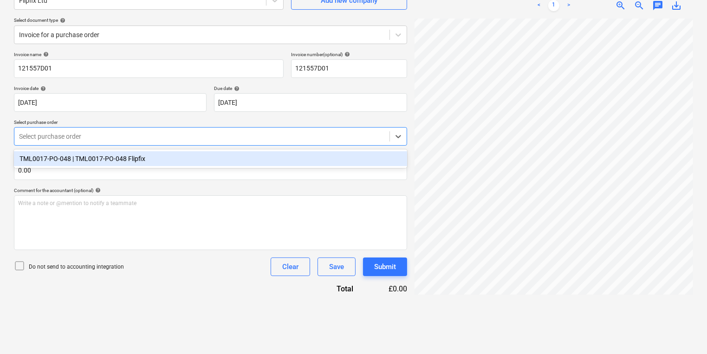
click at [82, 137] on div at bounding box center [202, 136] width 366 height 9
click at [87, 156] on div "TML0017-PO-048 | TML0017-PO-048 Flipfix" at bounding box center [210, 158] width 393 height 15
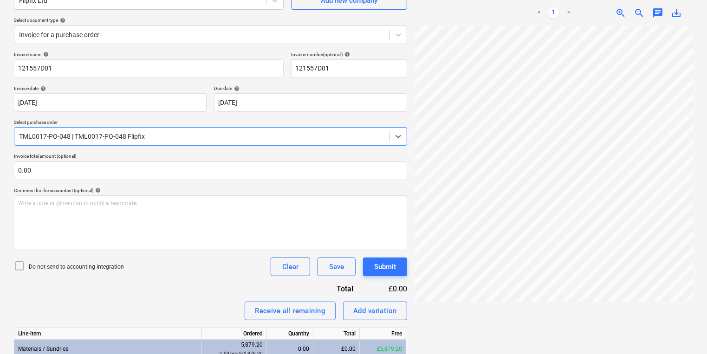
scroll to position [171, 0]
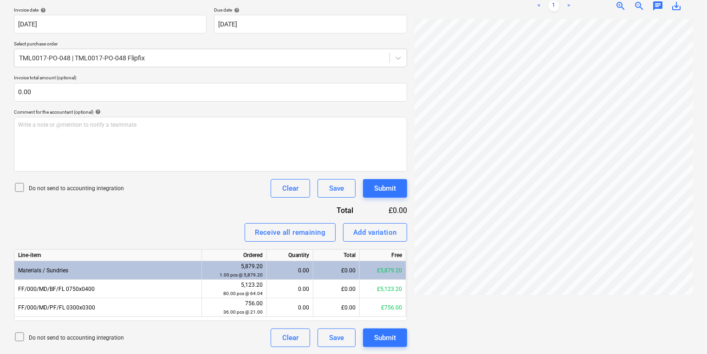
click at [585, 347] on div "FlipFix Ltd - ...pdf clear add sort < 1 > zoom_in zoom_out chat 0 save_alt" at bounding box center [554, 113] width 286 height 476
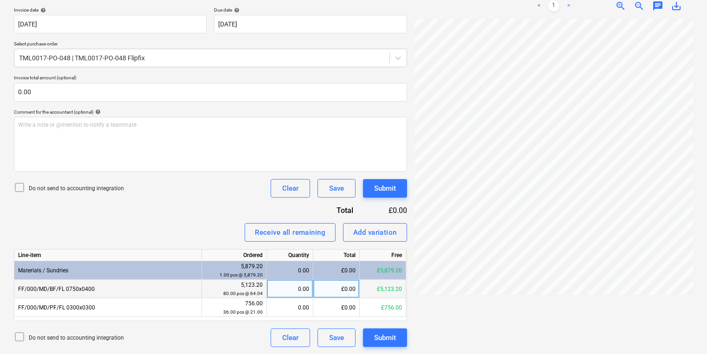
click at [295, 289] on div "0.00" at bounding box center [290, 289] width 39 height 19
type input "80"
type input "36"
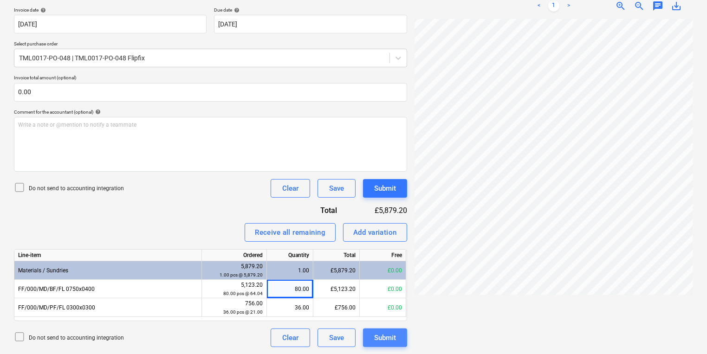
click at [395, 341] on div "Submit" at bounding box center [385, 338] width 22 height 12
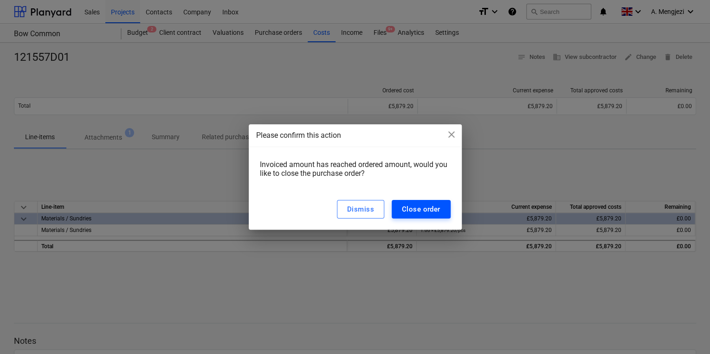
click at [417, 214] on div "Close order" at bounding box center [421, 209] width 39 height 12
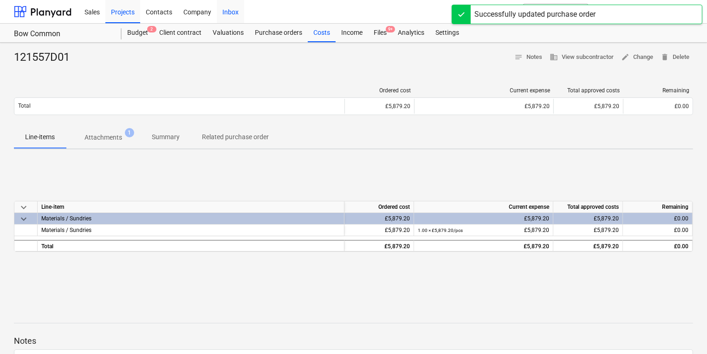
click at [227, 9] on div "Inbox" at bounding box center [230, 12] width 27 height 24
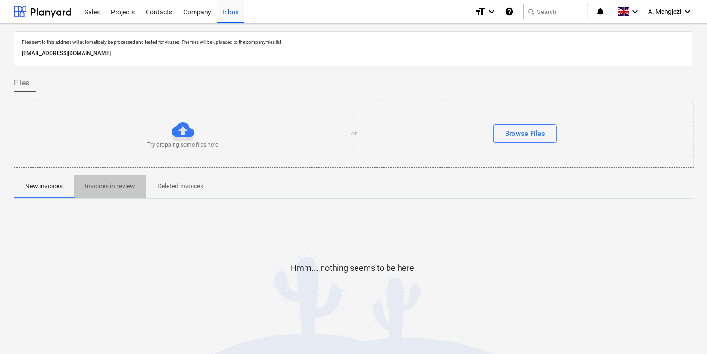
click at [109, 186] on p "Invoices in review" at bounding box center [110, 187] width 50 height 10
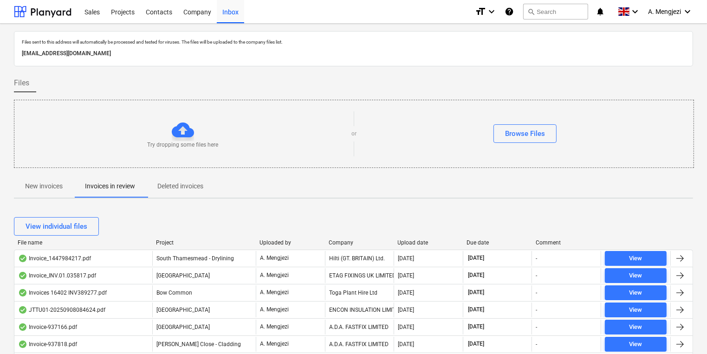
click at [479, 244] on div "Due date" at bounding box center [498, 243] width 62 height 6
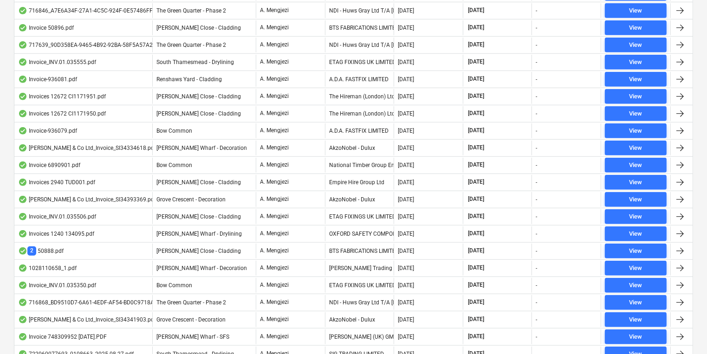
scroll to position [743, 0]
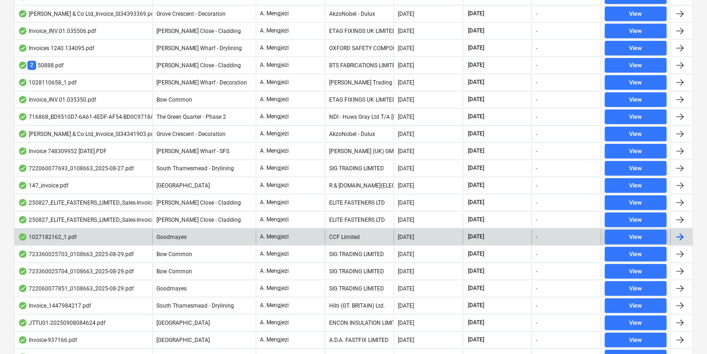
click at [684, 232] on div at bounding box center [679, 237] width 11 height 11
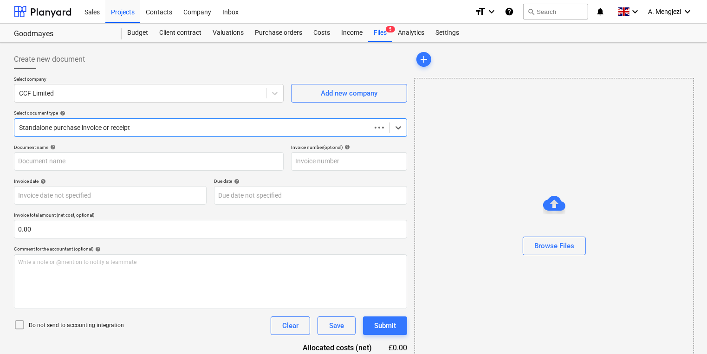
type input "1027182162"
type input "[DATE]"
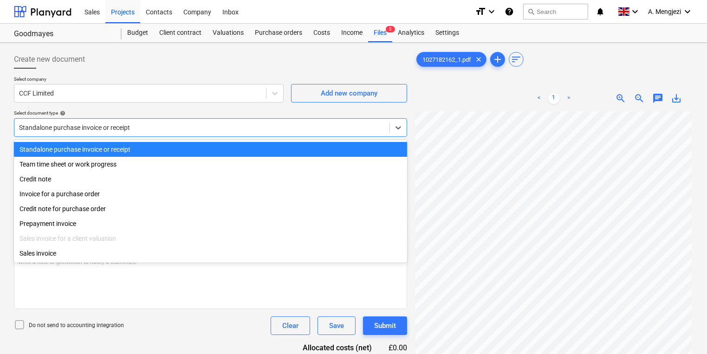
click at [146, 124] on div at bounding box center [202, 127] width 366 height 9
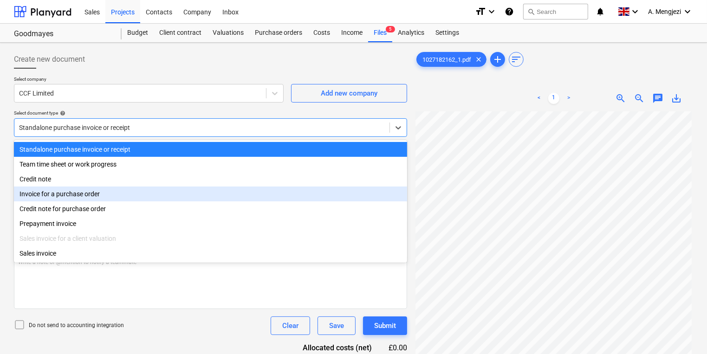
click at [128, 201] on div "Invoice for a purchase order" at bounding box center [210, 194] width 393 height 15
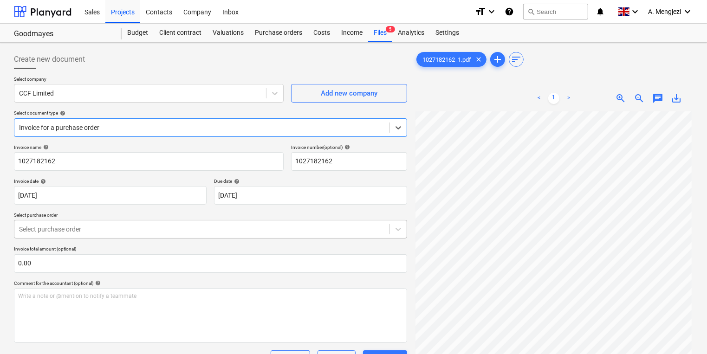
click at [139, 227] on div at bounding box center [202, 229] width 366 height 9
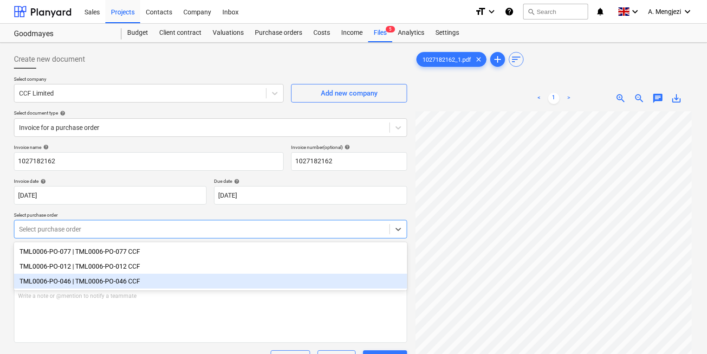
click at [139, 284] on div "TML0006-PO-046 | TML0006-PO-046 CCF" at bounding box center [210, 281] width 393 height 15
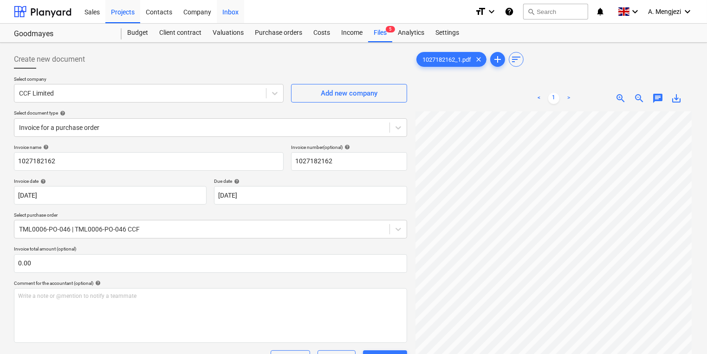
click at [234, 11] on div "Inbox" at bounding box center [230, 12] width 27 height 24
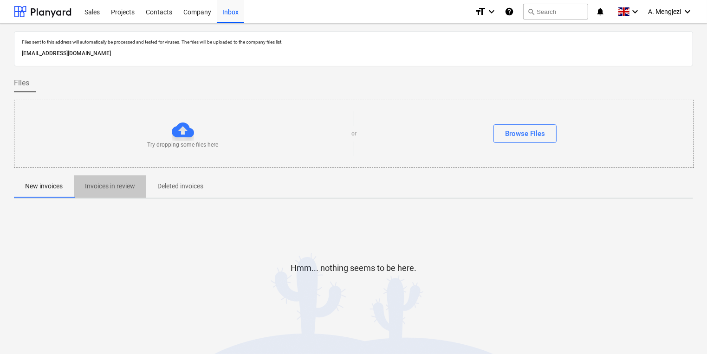
click at [124, 182] on p "Invoices in review" at bounding box center [110, 187] width 50 height 10
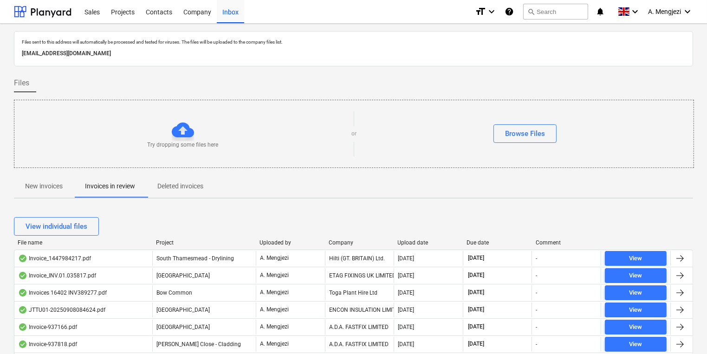
click at [478, 244] on div "Due date" at bounding box center [498, 243] width 62 height 6
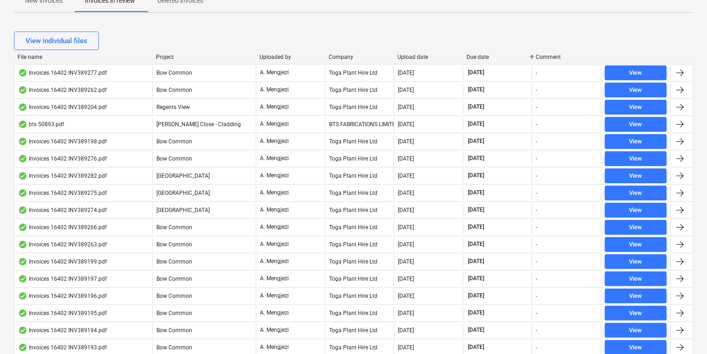
scroll to position [371, 0]
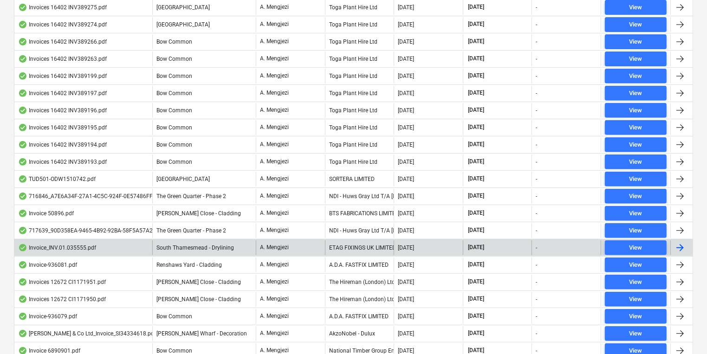
click at [683, 242] on div at bounding box center [679, 247] width 11 height 11
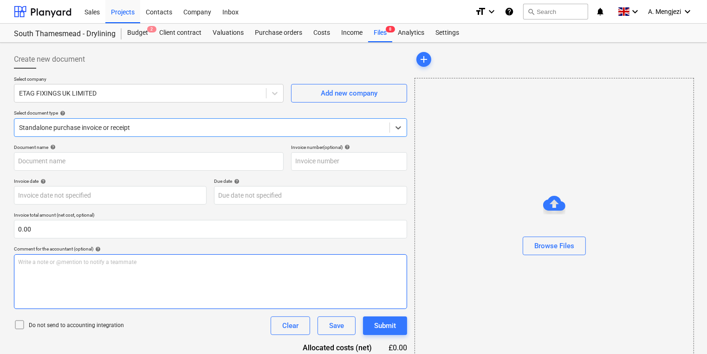
type input "#INV.01.035555"
type input "[DATE]"
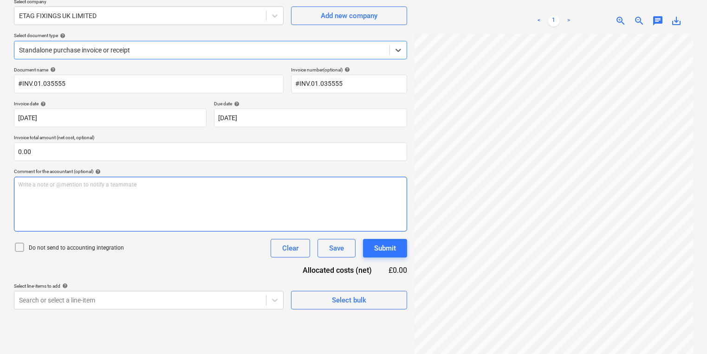
scroll to position [93, 0]
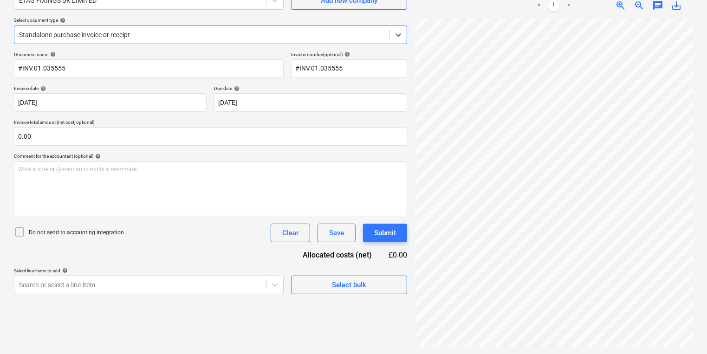
click at [145, 35] on div at bounding box center [202, 34] width 366 height 9
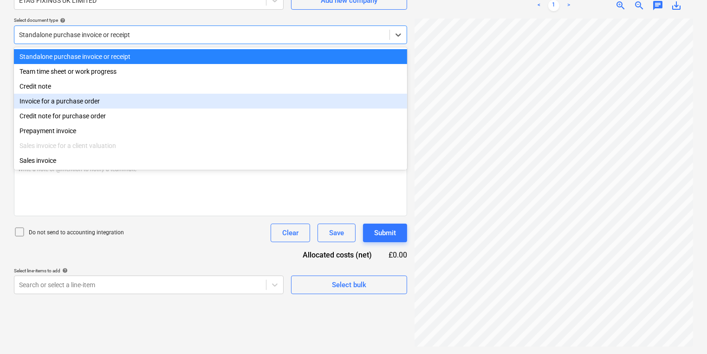
click at [137, 104] on div "Invoice for a purchase order" at bounding box center [210, 101] width 393 height 15
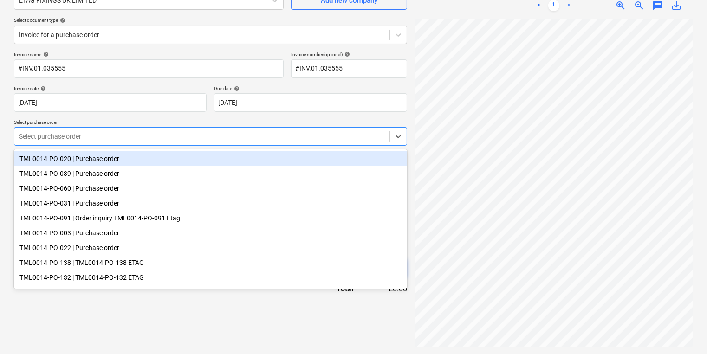
click at [137, 133] on div at bounding box center [202, 136] width 366 height 9
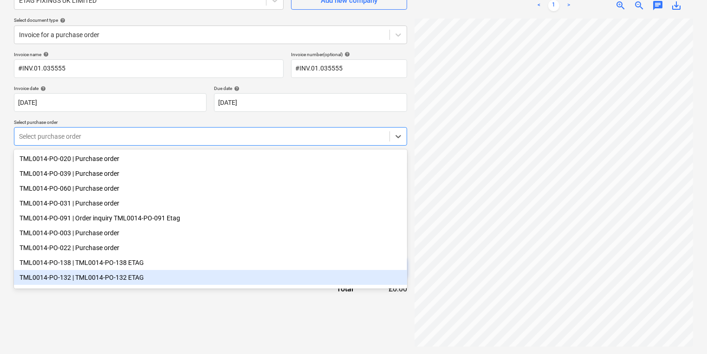
click at [152, 280] on div "TML0014-PO-132 | TML0014-PO-132 ETAG" at bounding box center [210, 277] width 393 height 15
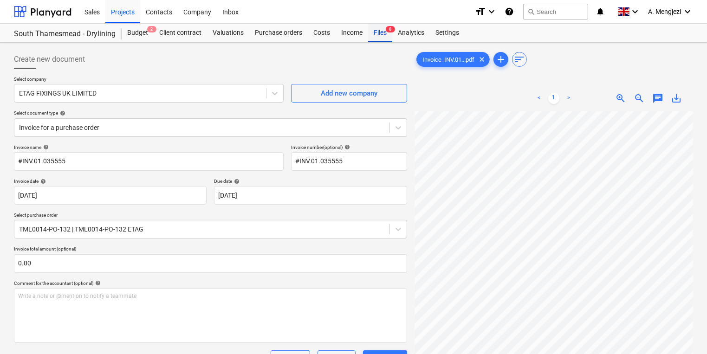
click at [379, 31] on div "Files 8" at bounding box center [380, 33] width 24 height 19
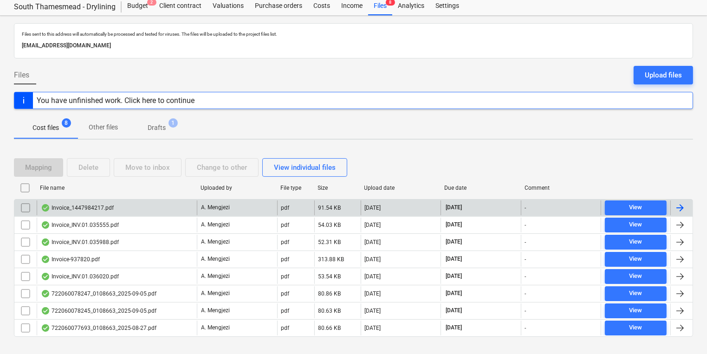
scroll to position [41, 0]
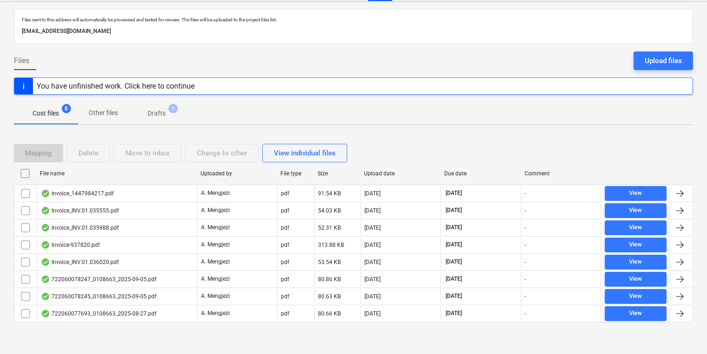
click at [462, 171] on div "Due date" at bounding box center [480, 173] width 73 height 6
checkbox input "false"
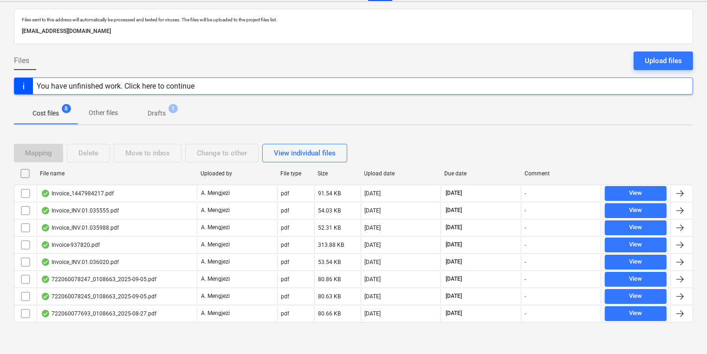
checkbox input "false"
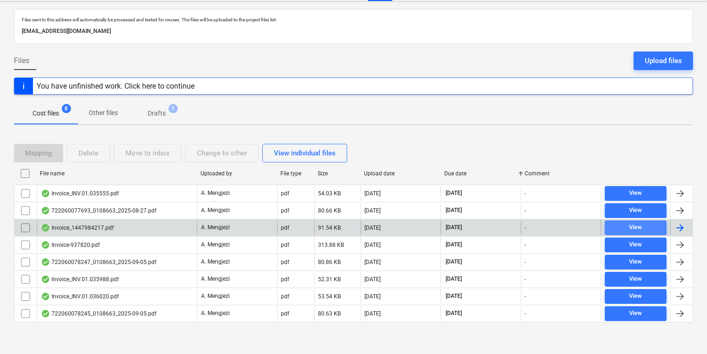
click at [643, 223] on span "View" at bounding box center [636, 227] width 54 height 11
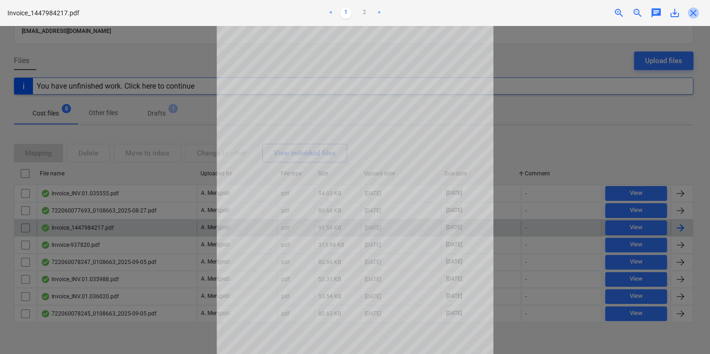
click at [699, 11] on div "close" at bounding box center [693, 12] width 19 height 11
click at [692, 13] on span "close" at bounding box center [693, 12] width 11 height 11
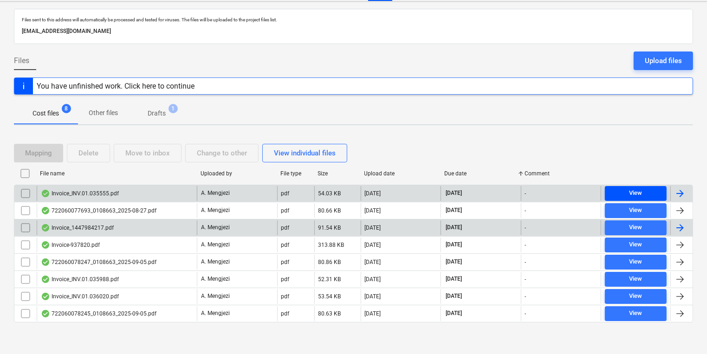
click at [619, 189] on span "View" at bounding box center [636, 193] width 54 height 11
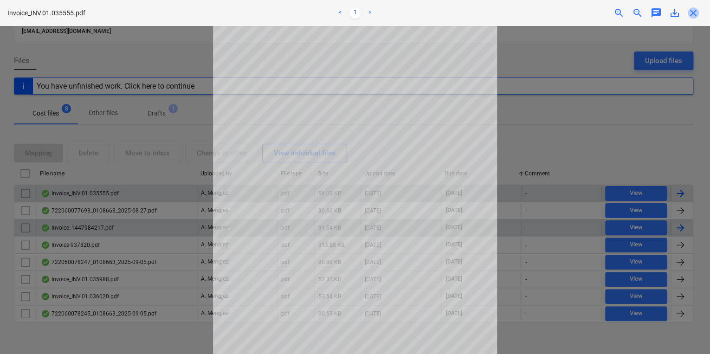
click at [696, 13] on span "close" at bounding box center [693, 12] width 11 height 11
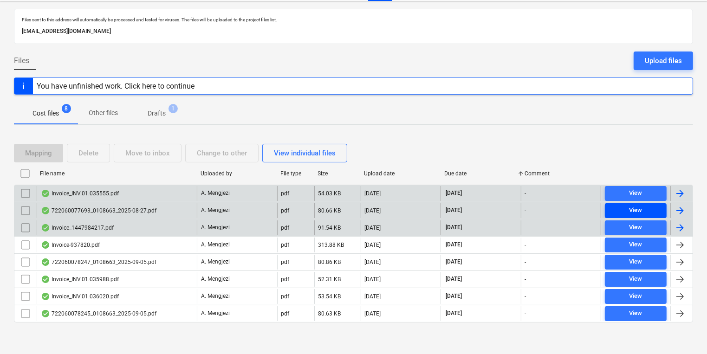
click at [642, 207] on span "View" at bounding box center [636, 210] width 54 height 11
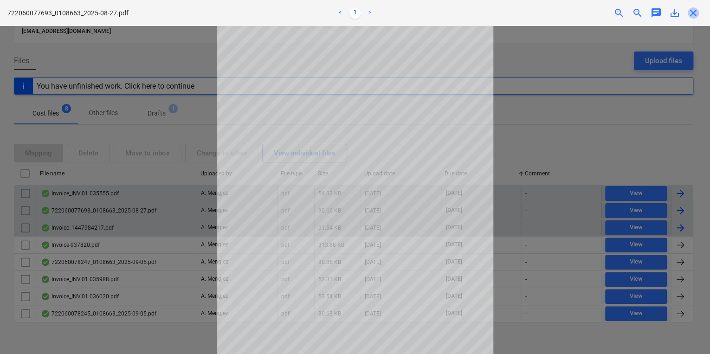
click at [693, 10] on span "close" at bounding box center [693, 12] width 11 height 11
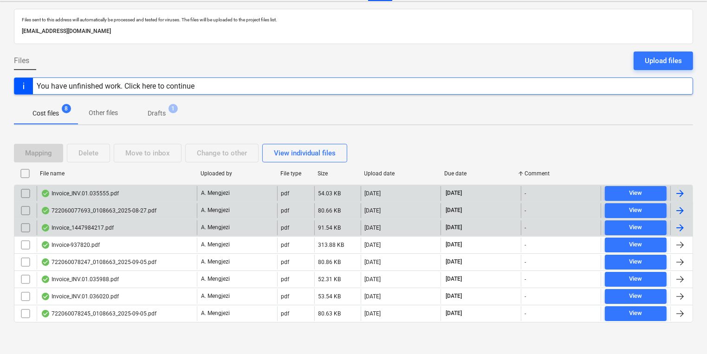
click at [348, 210] on div "80.66 KB" at bounding box center [337, 210] width 46 height 15
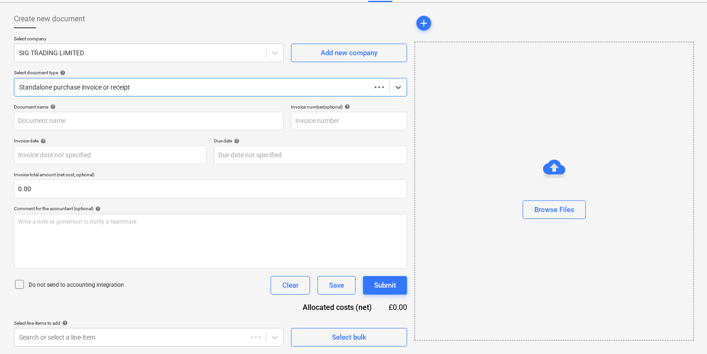
scroll to position [40, 0]
type input "722060077693"
type input "[DATE]"
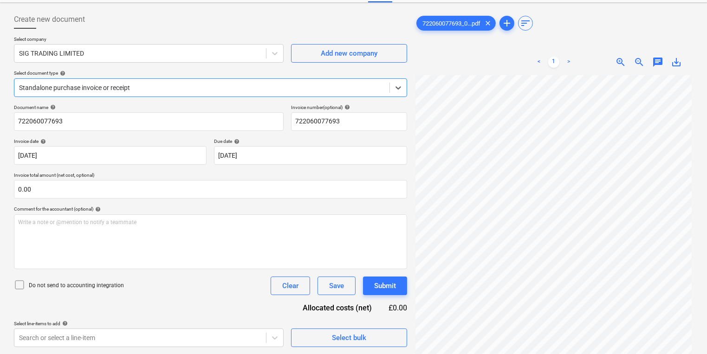
click at [194, 85] on div at bounding box center [202, 87] width 366 height 9
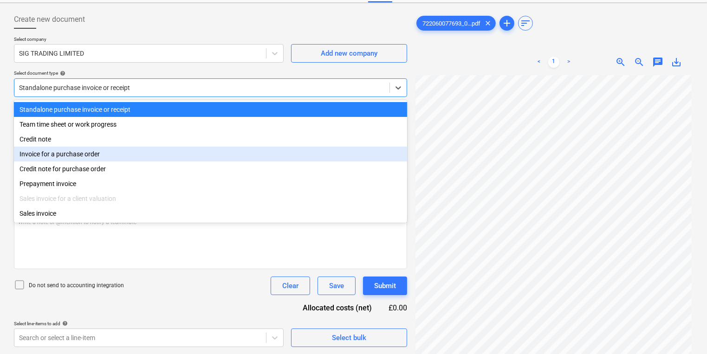
click at [141, 154] on div "Invoice for a purchase order" at bounding box center [210, 154] width 393 height 15
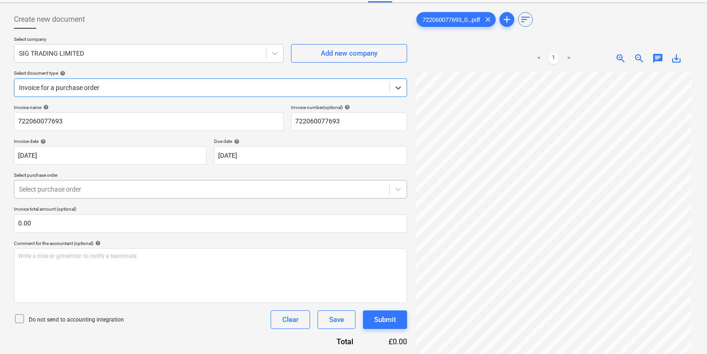
click at [147, 188] on div at bounding box center [202, 189] width 366 height 9
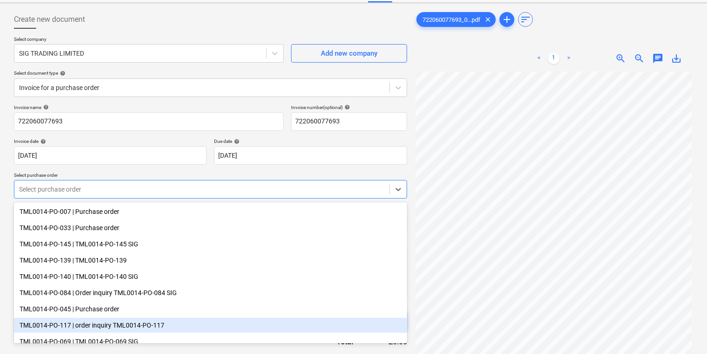
click at [160, 324] on div "TML0014-PO-117 | order inquiry TML0014-PO-117" at bounding box center [210, 325] width 393 height 15
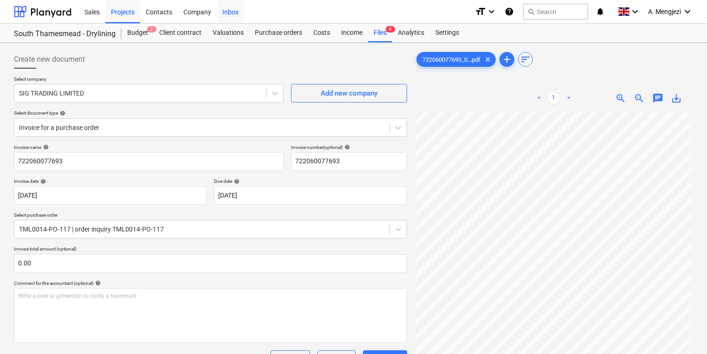
click at [227, 11] on div "Inbox" at bounding box center [230, 12] width 27 height 24
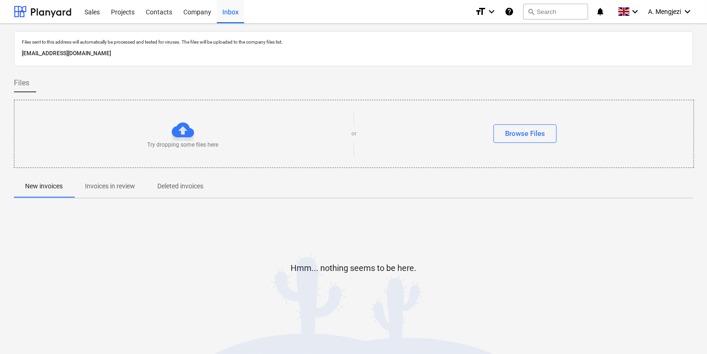
click at [126, 188] on p "Invoices in review" at bounding box center [110, 187] width 50 height 10
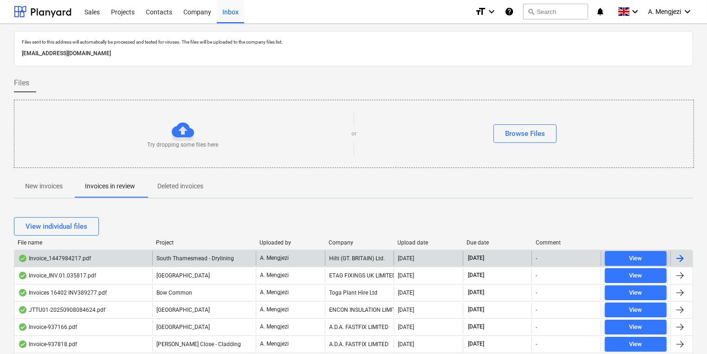
scroll to position [186, 0]
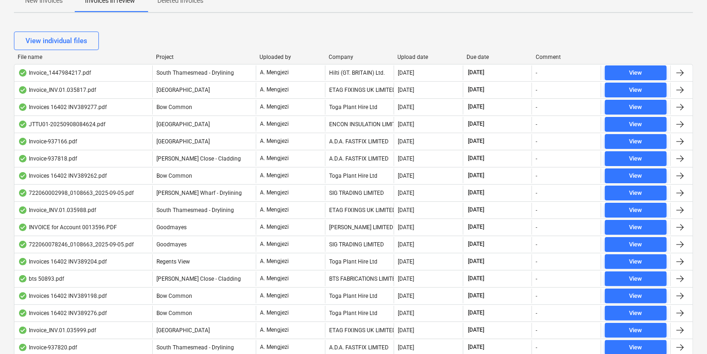
click at [486, 56] on div "Due date" at bounding box center [498, 57] width 62 height 6
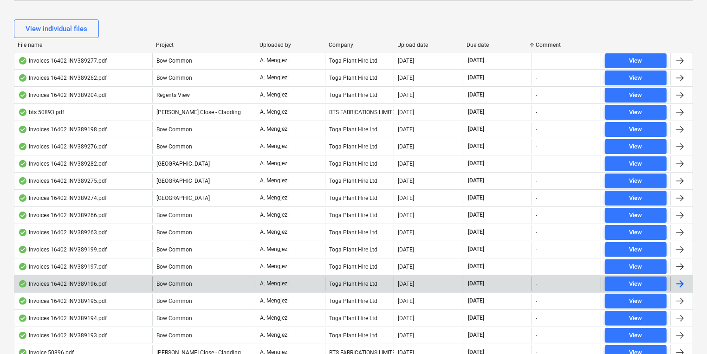
scroll to position [371, 0]
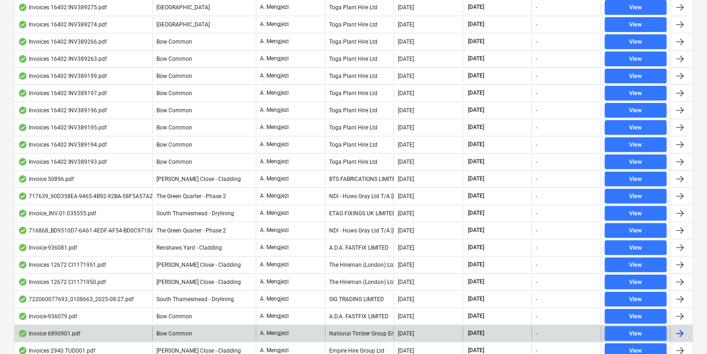
click at [278, 331] on p "A. Mengjezi" at bounding box center [274, 334] width 29 height 8
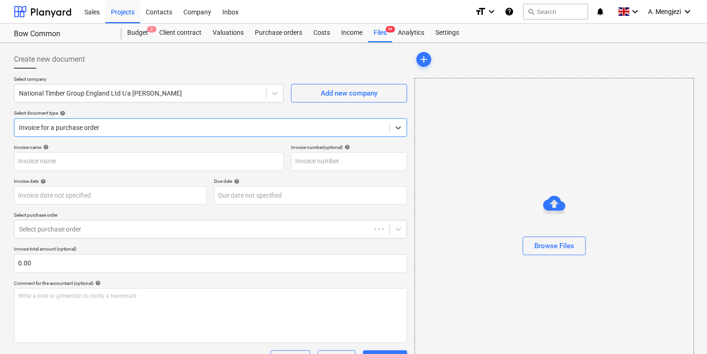
type input "6890901"
type input "[DATE]"
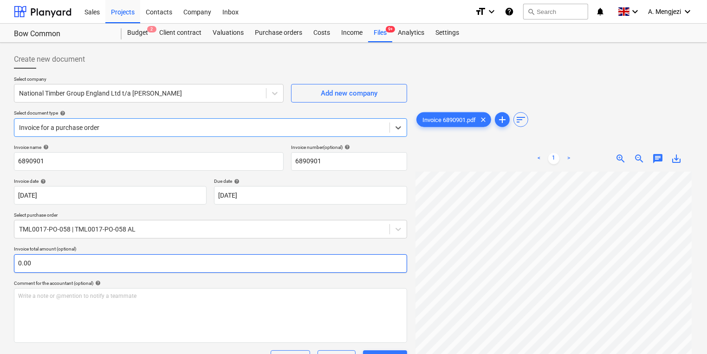
scroll to position [153, 0]
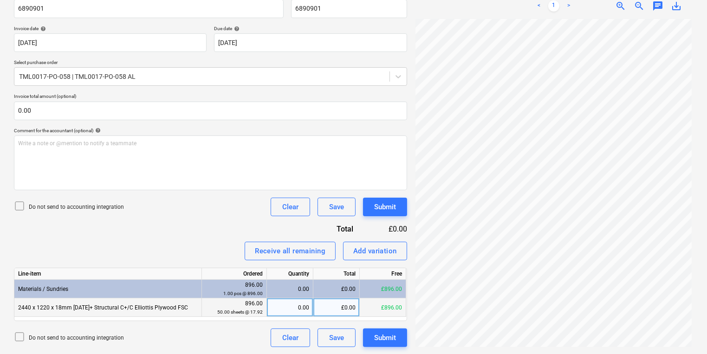
click at [305, 308] on div "0.00" at bounding box center [290, 307] width 39 height 19
type input "896"
click at [379, 336] on div "Submit" at bounding box center [385, 338] width 22 height 12
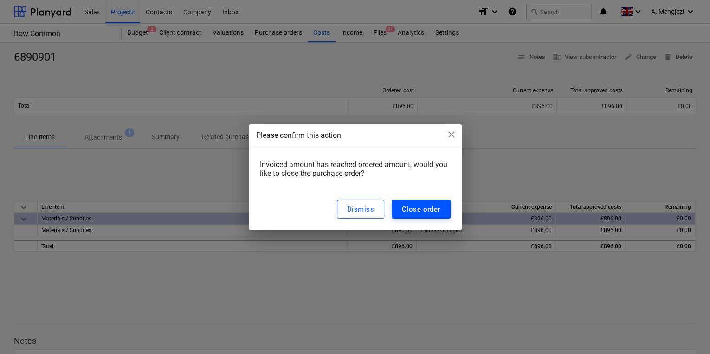
click at [410, 212] on div "Close order" at bounding box center [421, 209] width 39 height 12
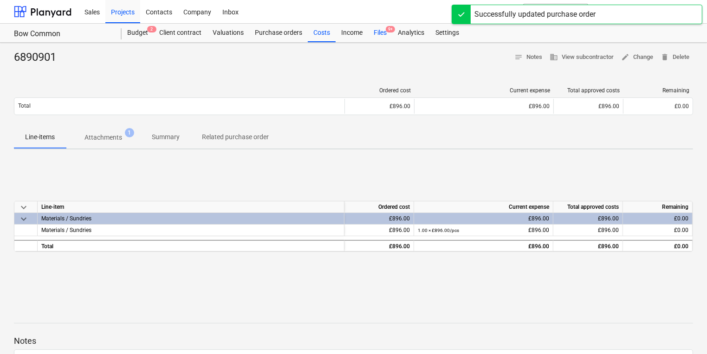
click at [372, 35] on div "Files 9+" at bounding box center [380, 33] width 24 height 19
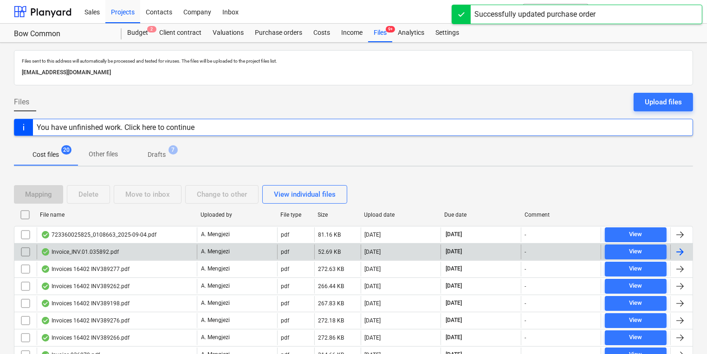
scroll to position [186, 0]
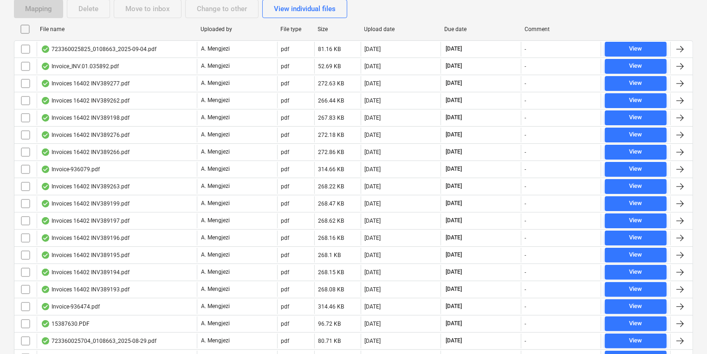
click at [454, 29] on div "Due date" at bounding box center [480, 29] width 73 height 6
checkbox input "false"
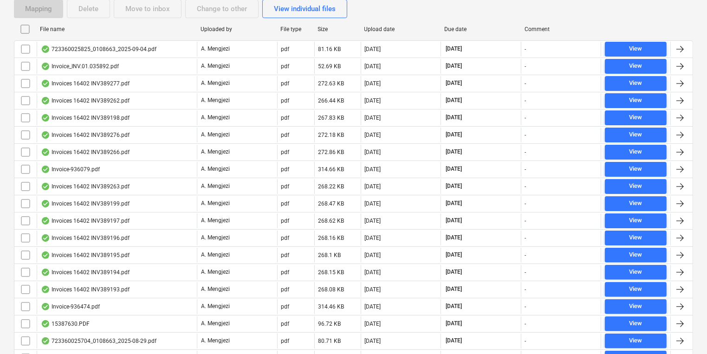
checkbox input "false"
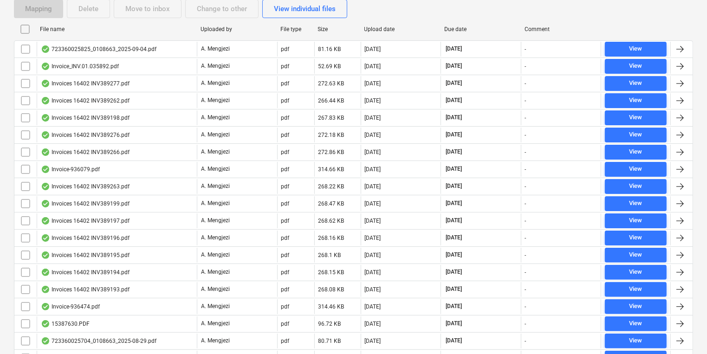
checkbox input "false"
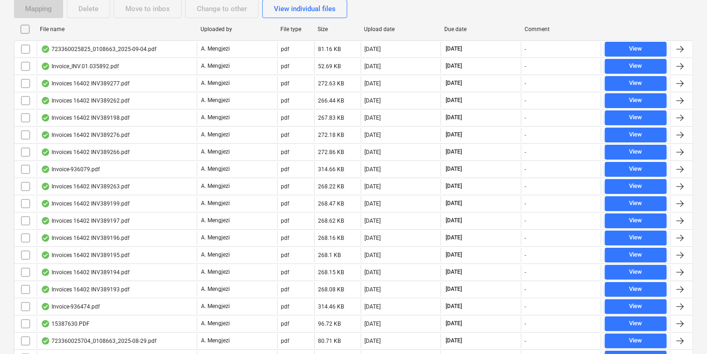
checkbox input "false"
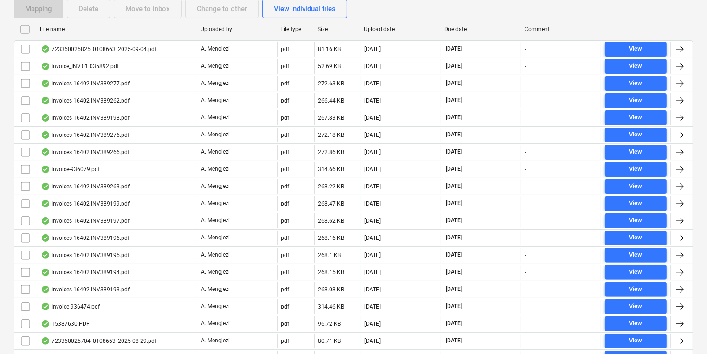
checkbox input "false"
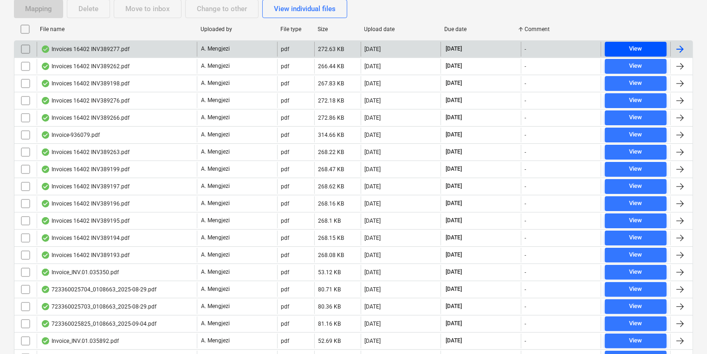
scroll to position [246, 0]
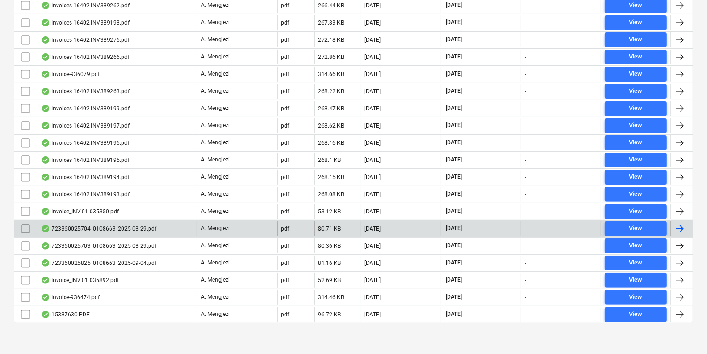
click at [682, 225] on div at bounding box center [679, 228] width 11 height 11
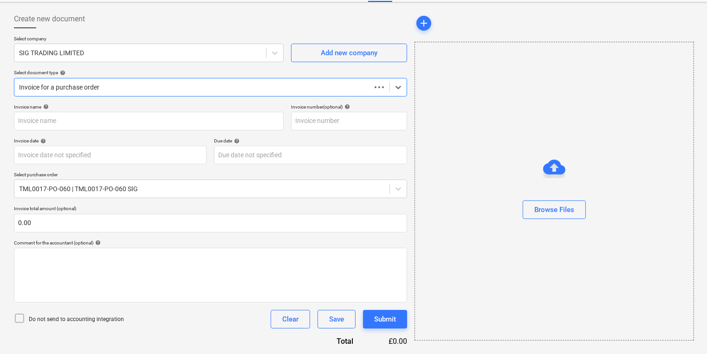
scroll to position [40, 0]
type input "723360025704"
type input "[DATE]"
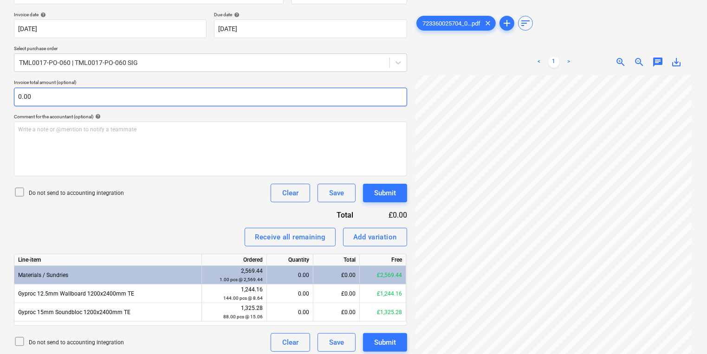
scroll to position [171, 0]
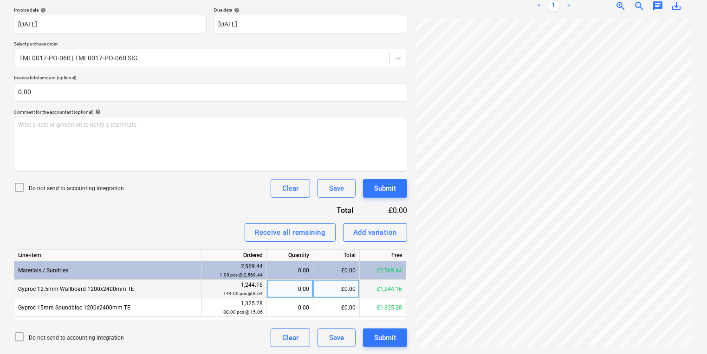
click at [340, 290] on div "£0.00" at bounding box center [336, 289] width 46 height 19
click at [300, 290] on div "0.00" at bounding box center [290, 289] width 39 height 19
type input "144"
type input "88"
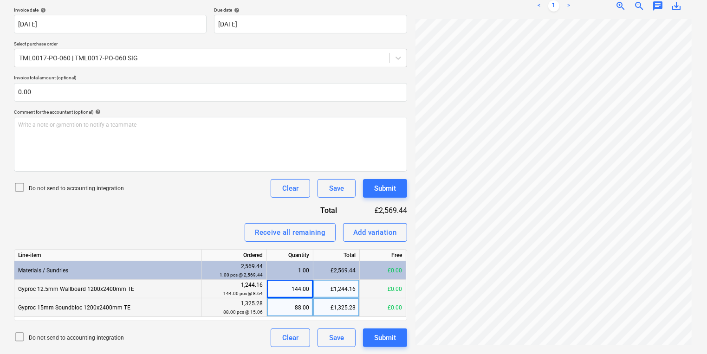
click at [345, 306] on div "£1,325.28" at bounding box center [336, 307] width 46 height 19
type input "1324.43"
click at [349, 309] on div "£1,324.43" at bounding box center [336, 307] width 46 height 19
type input "1325.13"
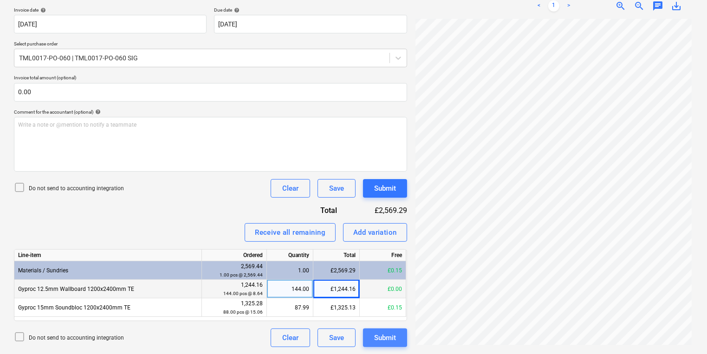
click at [390, 338] on div "Submit" at bounding box center [385, 338] width 22 height 12
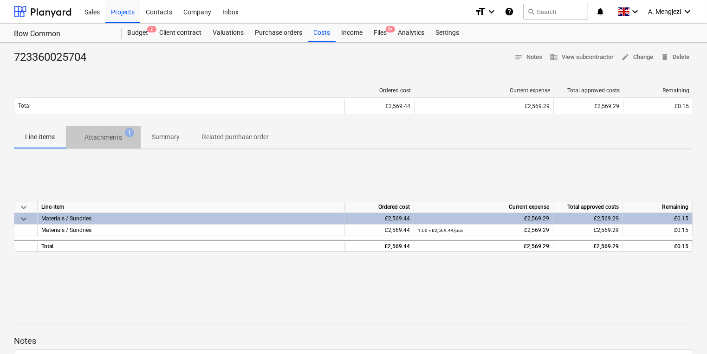
click at [91, 142] on p "Attachments" at bounding box center [103, 138] width 38 height 10
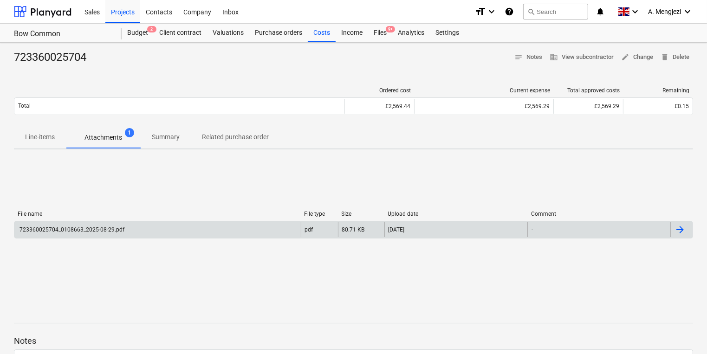
click at [117, 229] on div "723360025704_0108663_2025-08-29.pdf" at bounding box center [71, 230] width 106 height 6
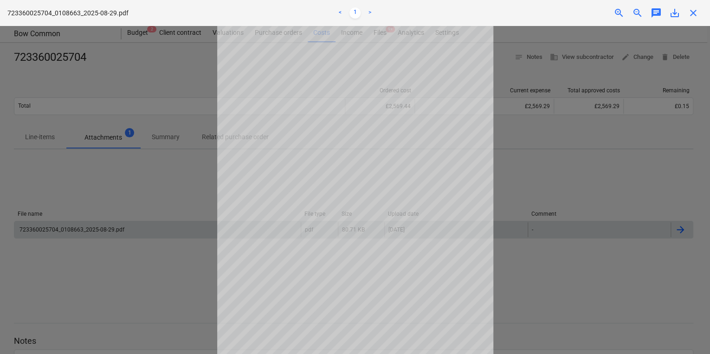
click at [697, 13] on span "close" at bounding box center [693, 12] width 11 height 11
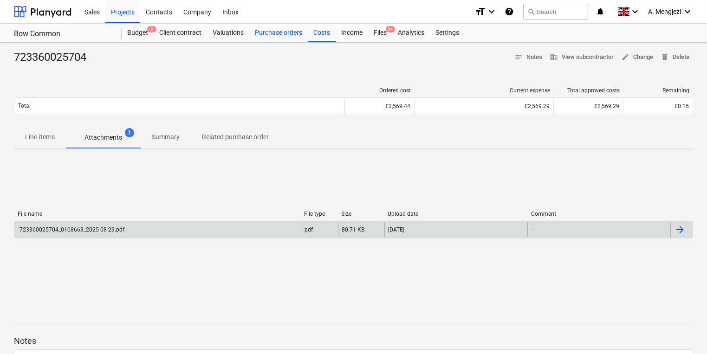
click at [283, 35] on div "Purchase orders" at bounding box center [278, 33] width 58 height 19
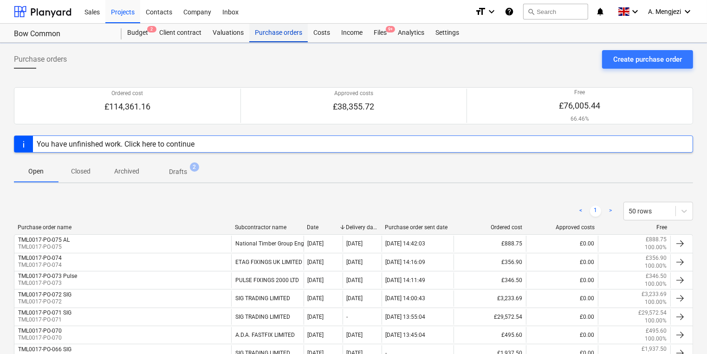
click at [283, 35] on div "Purchase orders" at bounding box center [278, 33] width 58 height 19
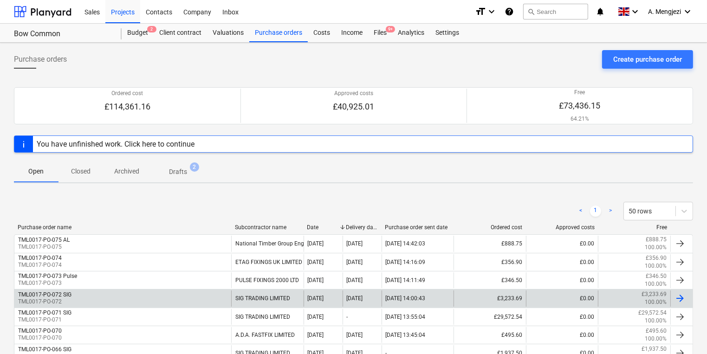
scroll to position [186, 0]
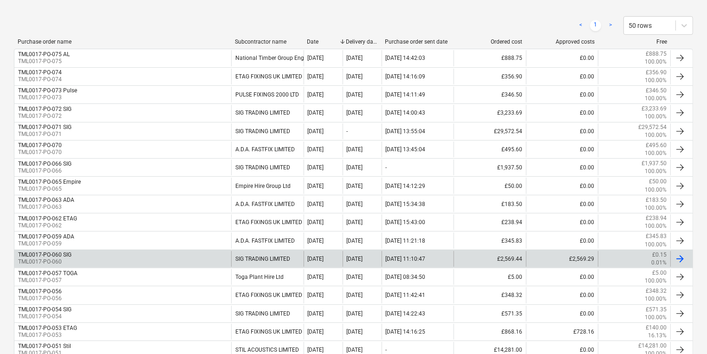
click at [143, 254] on div "TML0017-PO-060 SIG TML0017-PO-060" at bounding box center [122, 259] width 217 height 16
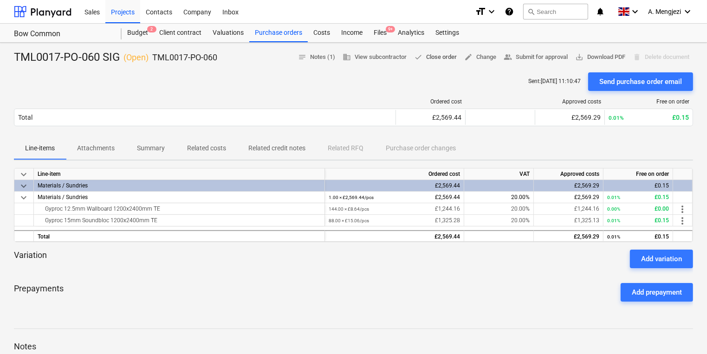
click at [445, 55] on span "done Close order" at bounding box center [435, 57] width 43 height 11
click at [376, 34] on div "Files 9+" at bounding box center [380, 33] width 24 height 19
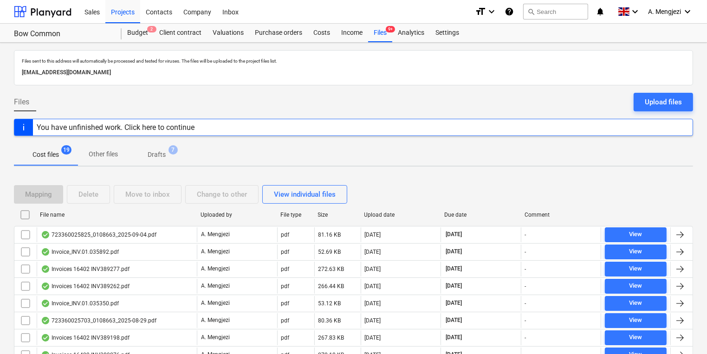
click at [452, 214] on div "Due date" at bounding box center [480, 215] width 73 height 6
checkbox input "false"
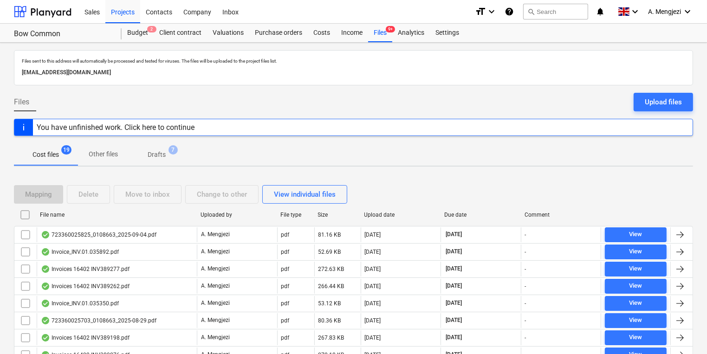
checkbox input "false"
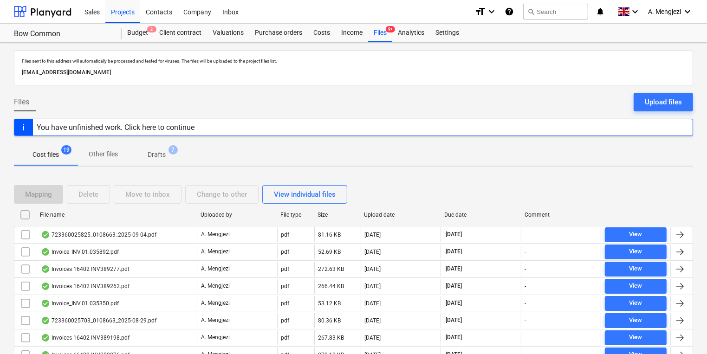
checkbox input "false"
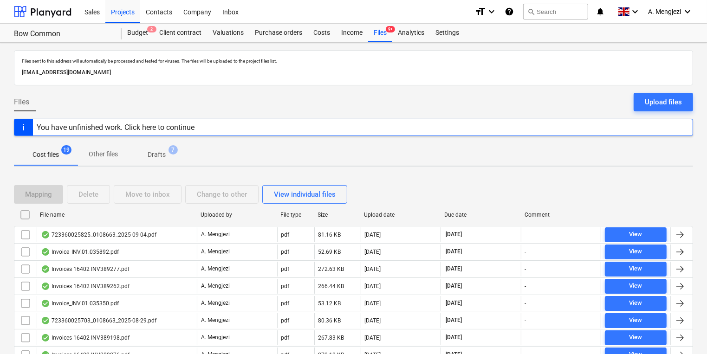
checkbox input "false"
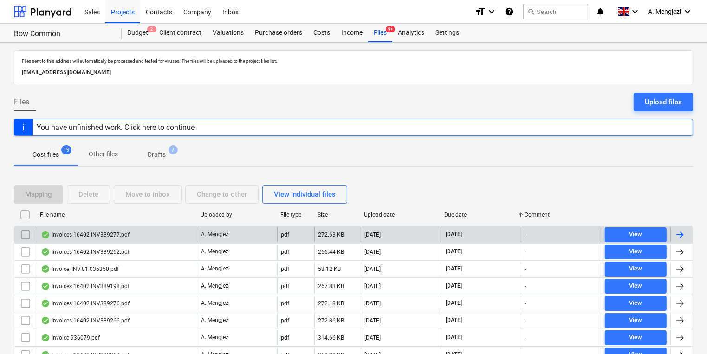
scroll to position [186, 0]
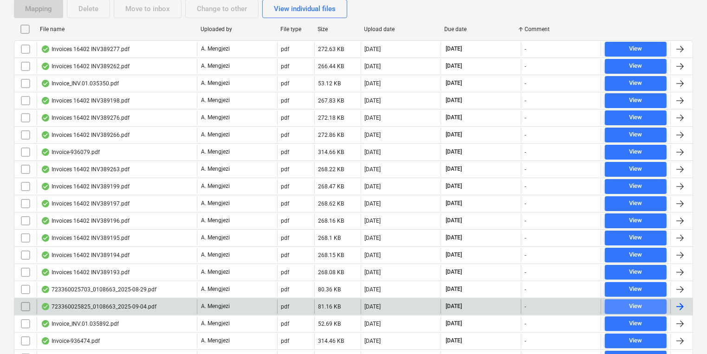
click at [643, 301] on span "View" at bounding box center [636, 306] width 54 height 11
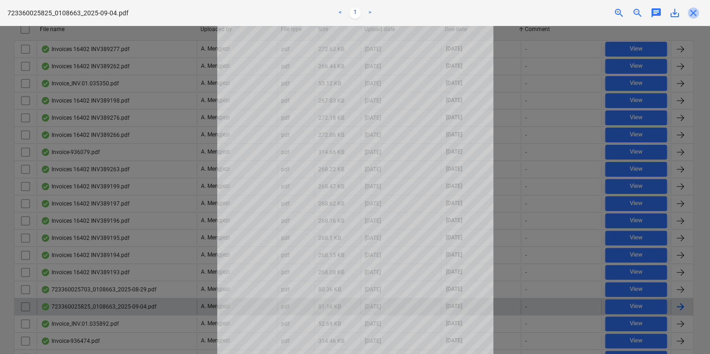
click at [697, 13] on span "close" at bounding box center [693, 12] width 11 height 11
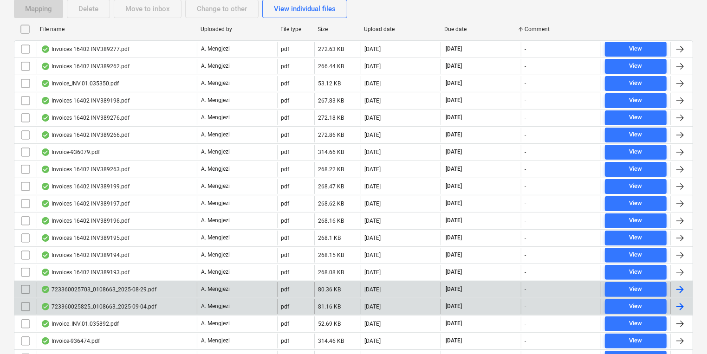
click at [682, 286] on div at bounding box center [679, 289] width 11 height 11
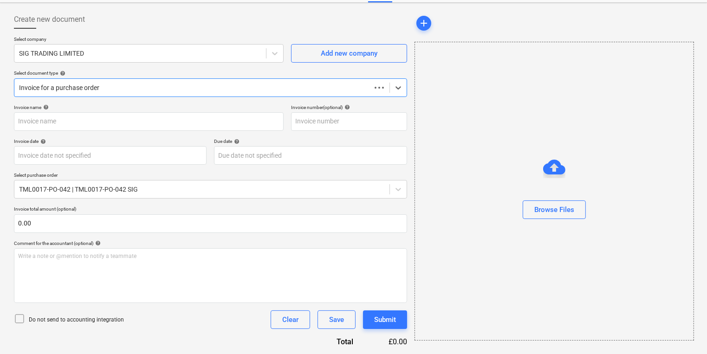
type input "723360025703"
type input "[DATE]"
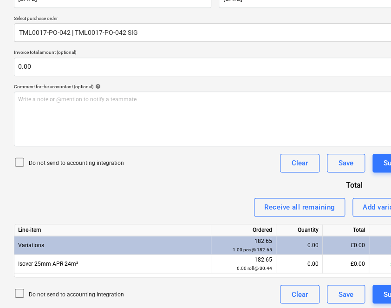
scroll to position [113, 84]
